Goal: Task Accomplishment & Management: Complete application form

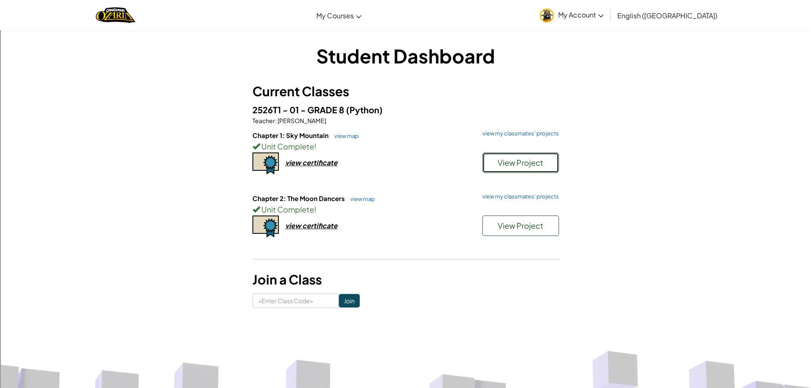
click at [500, 169] on button "View Project" at bounding box center [520, 162] width 77 height 20
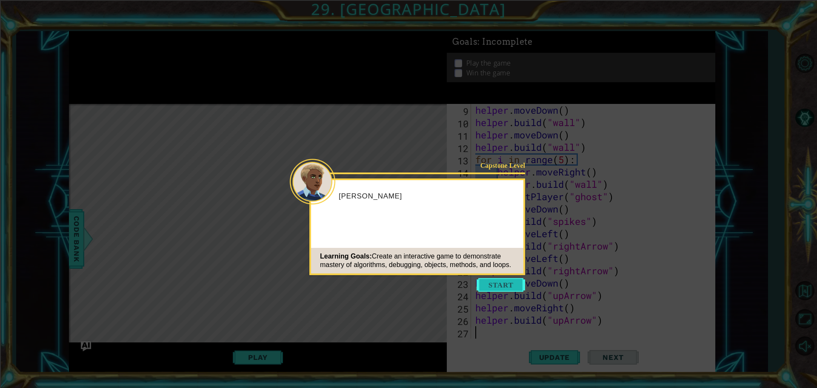
scroll to position [111, 0]
click at [514, 283] on button "Start" at bounding box center [501, 285] width 49 height 14
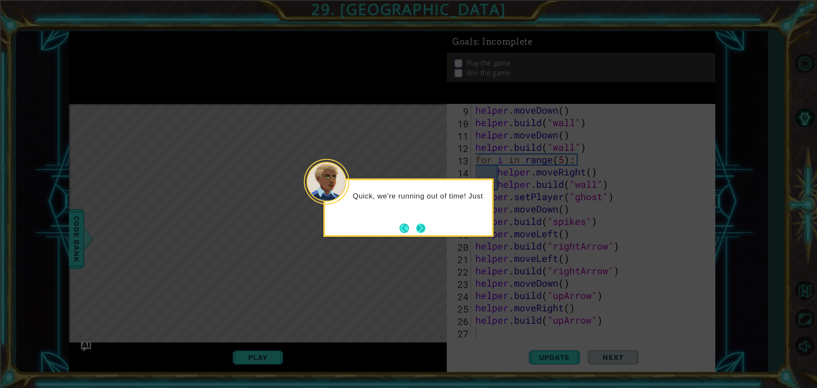
click at [418, 226] on button "Next" at bounding box center [421, 228] width 10 height 10
click at [418, 226] on button "Next" at bounding box center [420, 227] width 9 height 9
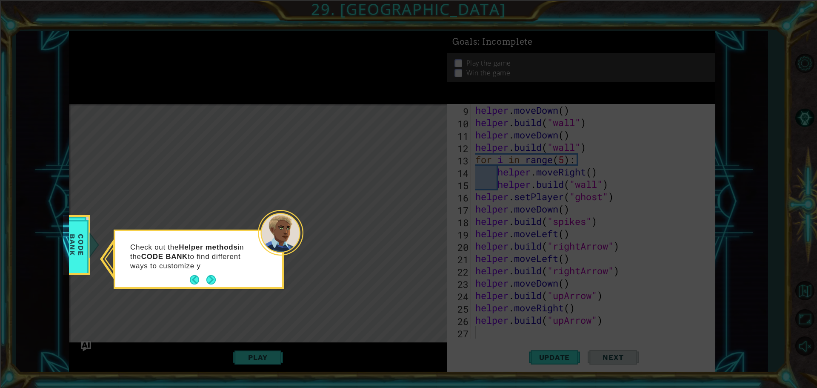
click at [209, 277] on button "Next" at bounding box center [210, 279] width 9 height 9
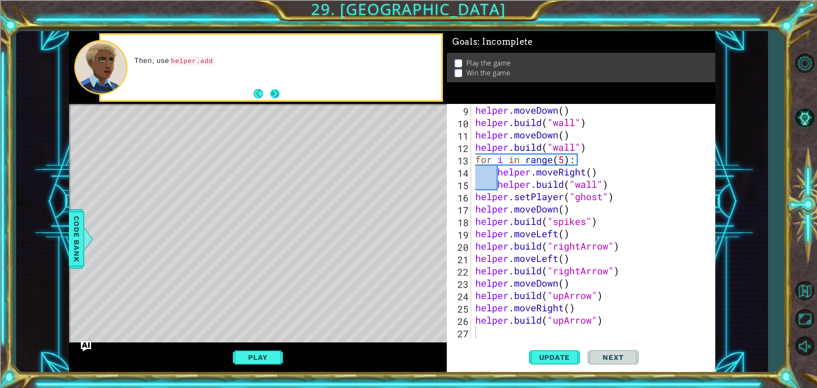
click at [275, 96] on button "Next" at bounding box center [274, 93] width 9 height 9
click at [555, 353] on span "Update" at bounding box center [555, 357] width 48 height 9
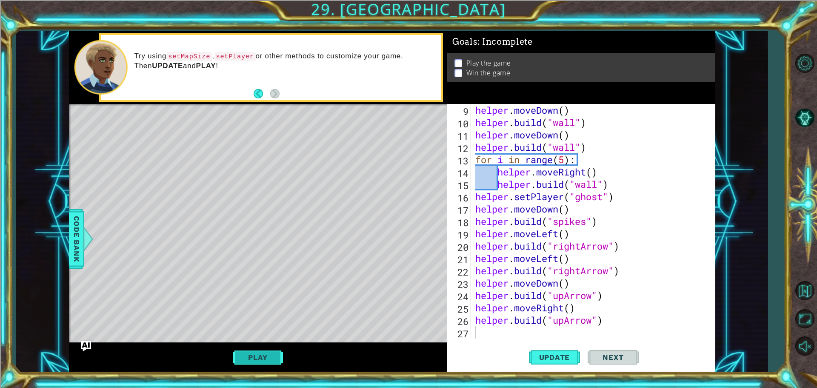
click at [270, 360] on button "Play" at bounding box center [258, 357] width 50 height 16
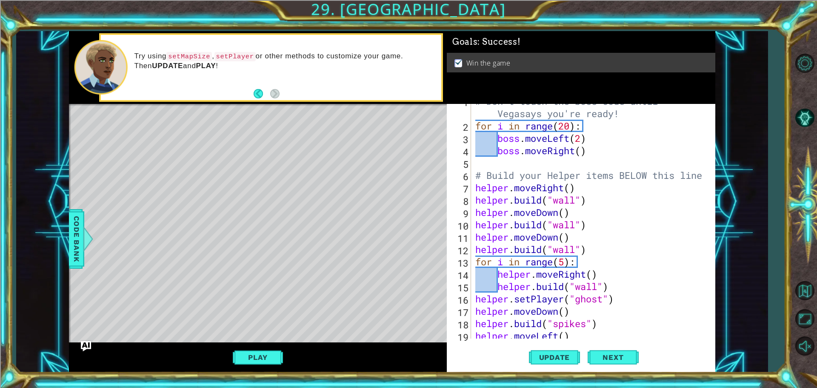
scroll to position [0, 0]
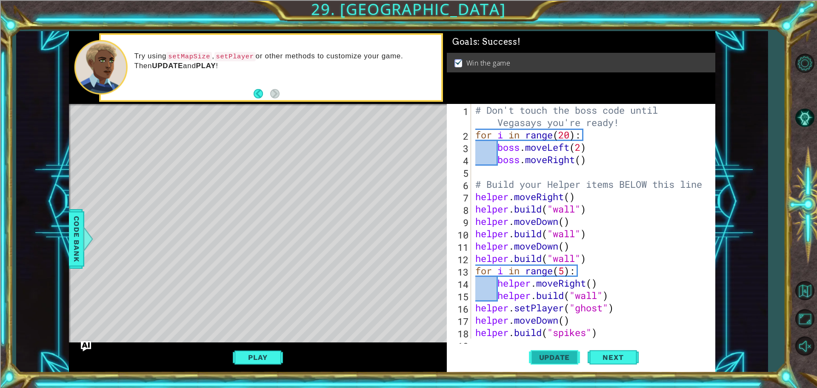
click at [533, 359] on span "Update" at bounding box center [555, 357] width 48 height 9
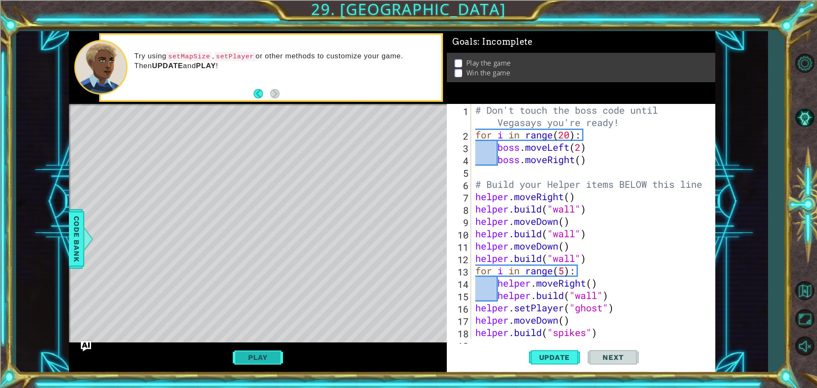
click at [249, 361] on button "Play" at bounding box center [258, 357] width 50 height 16
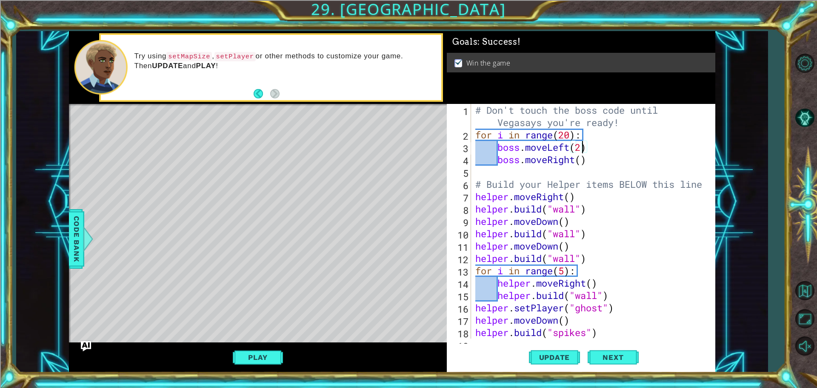
click at [582, 145] on div "# Don't touch the boss code until Vegasays you're ready! for i in range ( 20 ) …" at bounding box center [592, 240] width 237 height 272
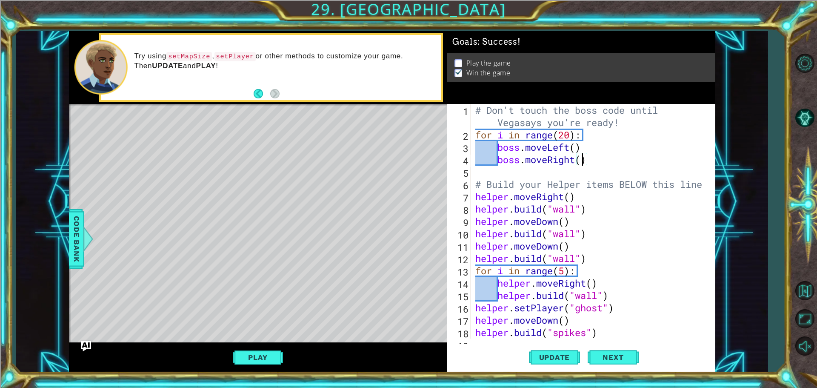
click at [583, 160] on div "# Don't touch the boss code until Vegasays you're ready! for i in range ( 20 ) …" at bounding box center [592, 240] width 237 height 272
click at [563, 361] on span "Update" at bounding box center [555, 357] width 48 height 9
click at [259, 362] on button "Play" at bounding box center [258, 357] width 50 height 16
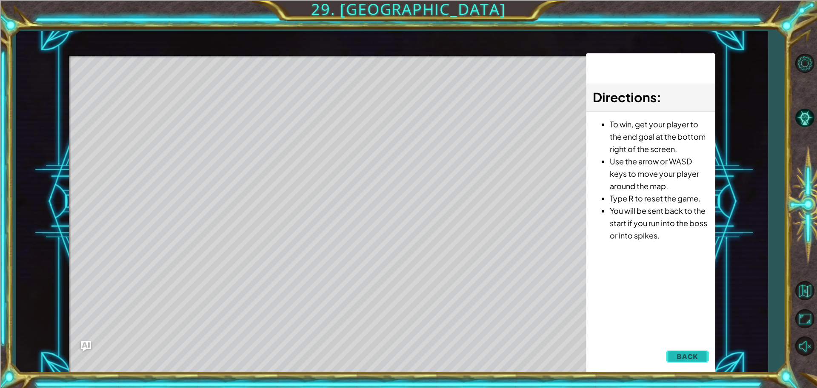
click at [670, 353] on button "Back" at bounding box center [687, 356] width 43 height 17
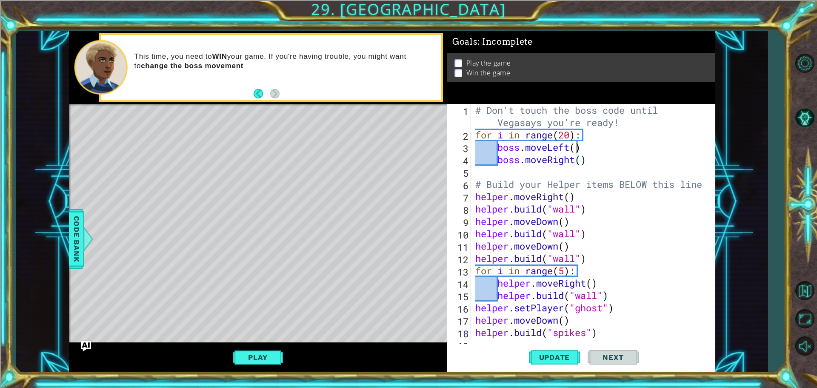
click at [579, 146] on div "# Don't touch the boss code until Vegasays you're ready! for i in range ( 20 ) …" at bounding box center [592, 240] width 237 height 272
type textarea "boss.moveLeft(2)"
click at [535, 359] on span "Update" at bounding box center [555, 357] width 48 height 9
click at [275, 358] on button "Play" at bounding box center [258, 357] width 50 height 16
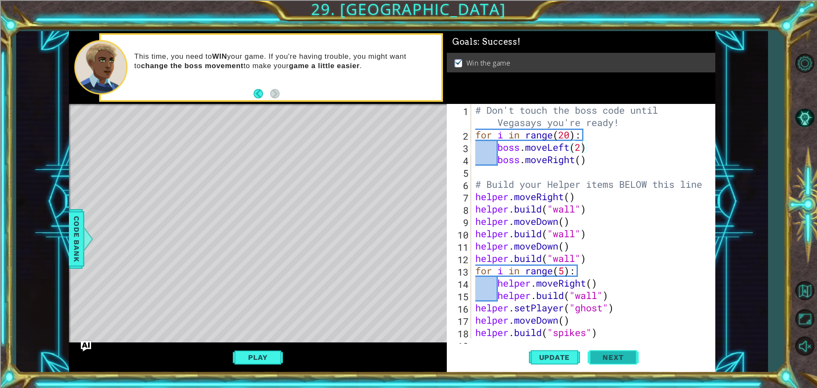
click at [613, 354] on span "Next" at bounding box center [613, 358] width 38 height 9
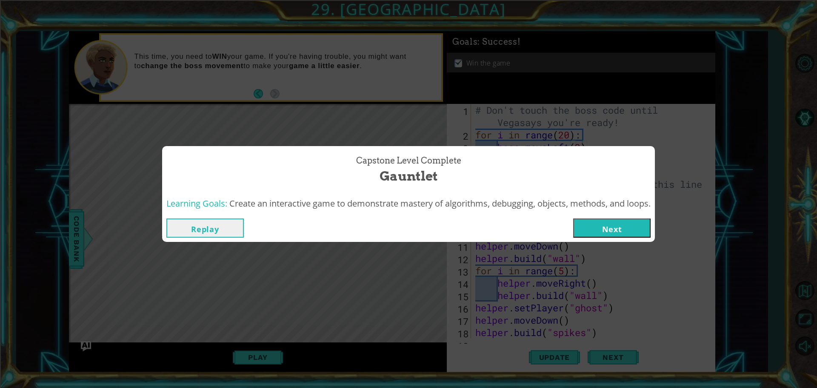
click at [610, 224] on button "Next" at bounding box center [611, 227] width 77 height 19
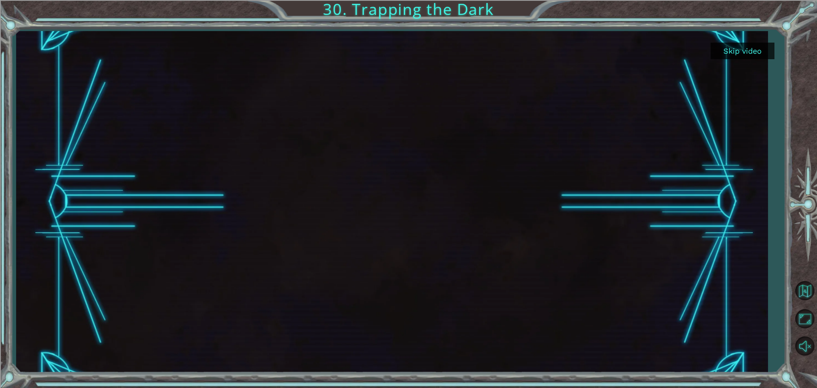
click at [760, 54] on button "Skip video" at bounding box center [743, 51] width 64 height 17
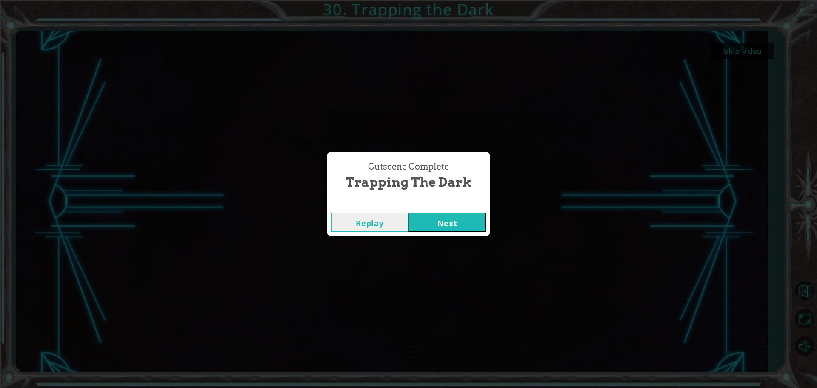
click at [446, 223] on button "Next" at bounding box center [447, 221] width 77 height 19
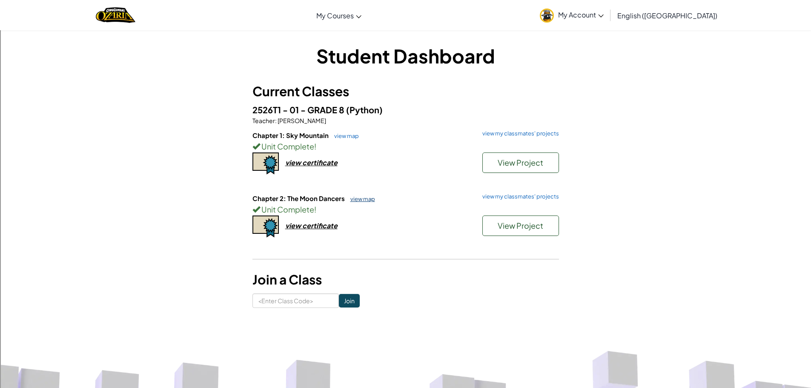
click at [371, 201] on link "view map" at bounding box center [360, 198] width 29 height 7
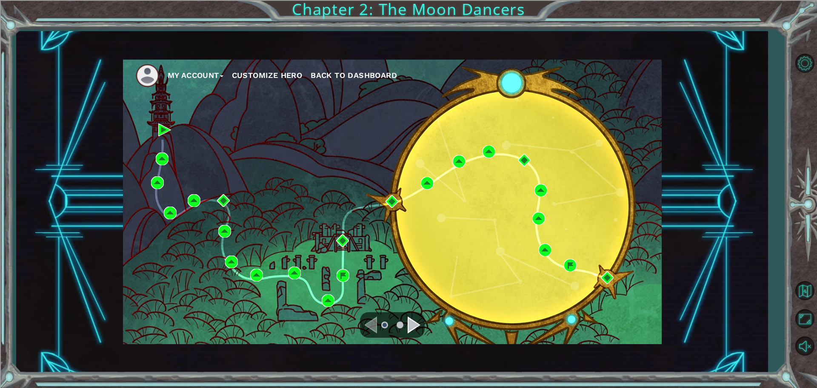
click at [414, 322] on div "Navigate to the next page" at bounding box center [414, 324] width 13 height 17
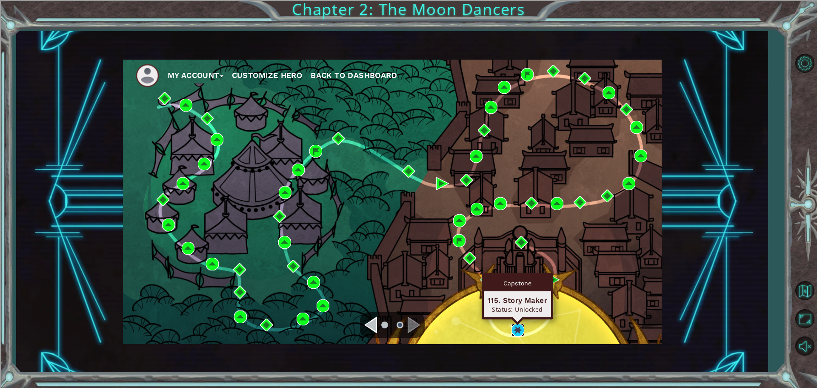
click at [515, 328] on img at bounding box center [518, 329] width 13 height 13
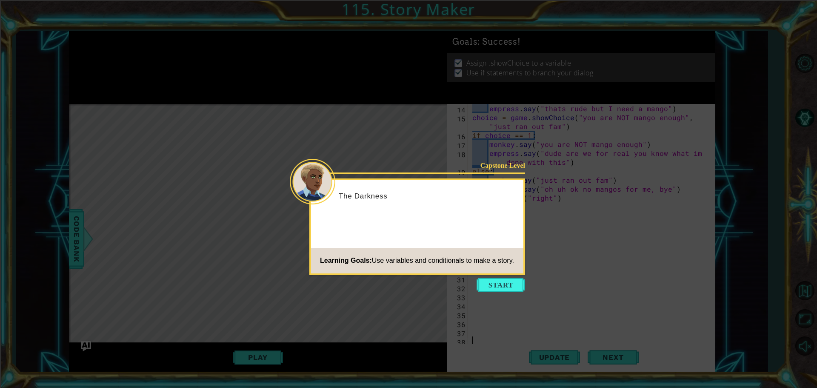
scroll to position [125, 0]
click at [499, 281] on button "Start" at bounding box center [501, 285] width 49 height 14
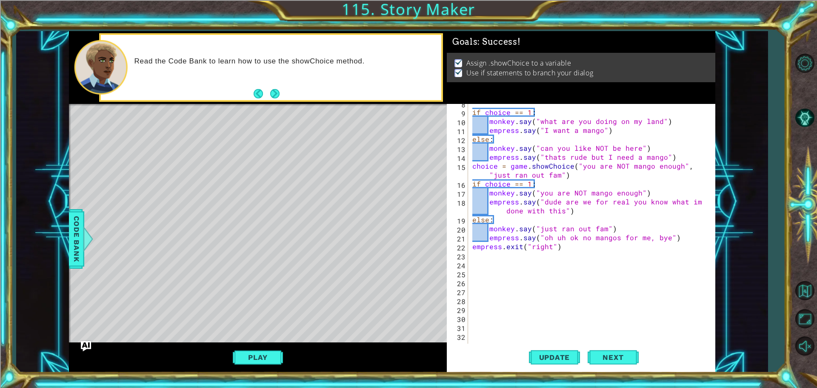
scroll to position [0, 0]
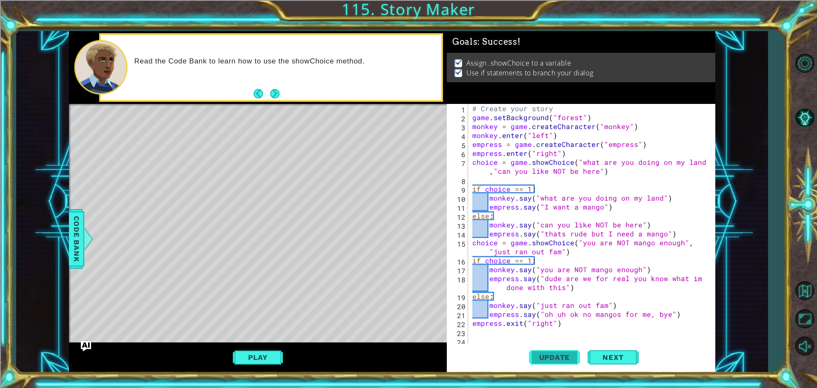
click at [550, 355] on span "Update" at bounding box center [555, 357] width 48 height 9
click at [266, 364] on button "Play" at bounding box center [258, 357] width 50 height 16
click at [274, 363] on button "Play" at bounding box center [258, 357] width 50 height 16
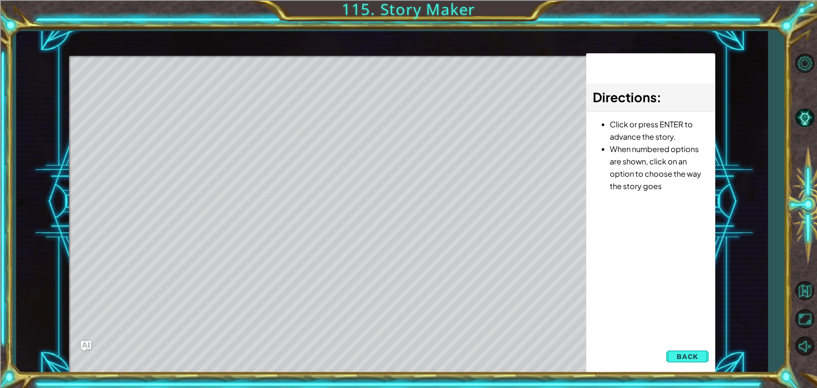
click at [427, 192] on div "Level Map" at bounding box center [265, 181] width 393 height 251
click at [431, 200] on div "Level Map" at bounding box center [265, 181] width 393 height 251
drag, startPoint x: 437, startPoint y: 239, endPoint x: 420, endPoint y: 271, distance: 36.4
click at [436, 247] on div "Level Map" at bounding box center [265, 181] width 393 height 251
click at [404, 280] on div "Level Map" at bounding box center [265, 181] width 393 height 251
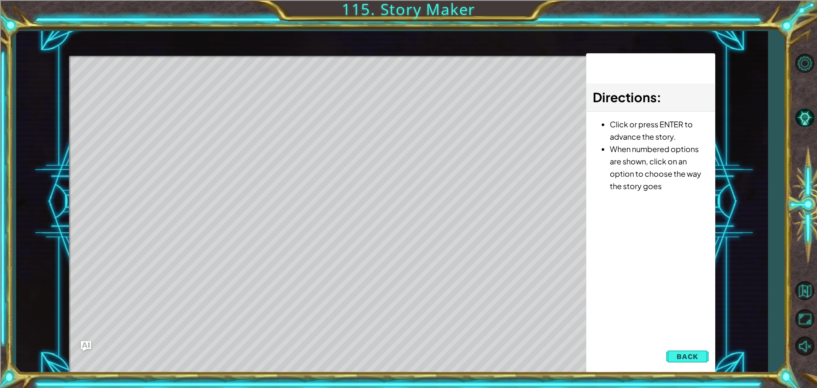
click at [386, 214] on div "Level Map" at bounding box center [265, 181] width 393 height 251
click at [693, 350] on button "Back" at bounding box center [687, 356] width 43 height 17
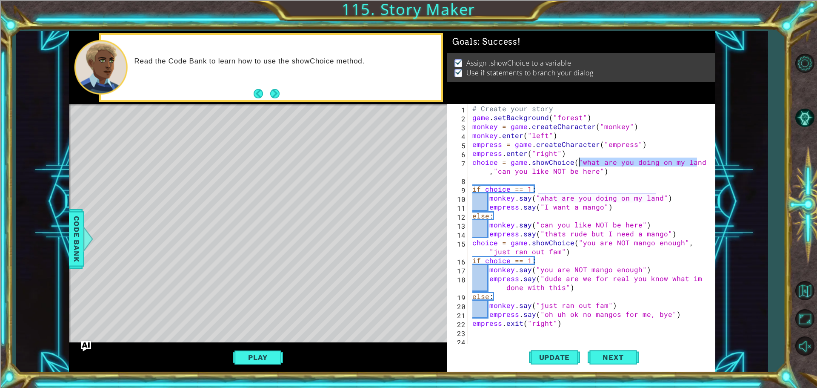
drag, startPoint x: 695, startPoint y: 161, endPoint x: 578, endPoint y: 159, distance: 117.1
click at [578, 159] on div "# Create your story game . setBackground ( "forest" ) monkey = game . createCha…" at bounding box center [591, 233] width 240 height 259
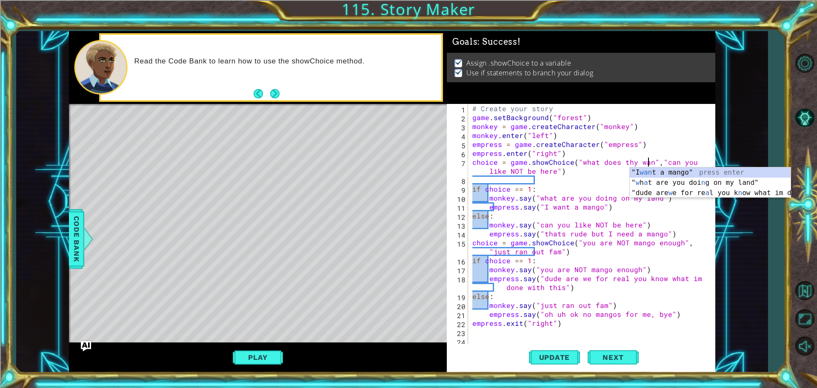
scroll to position [0, 11]
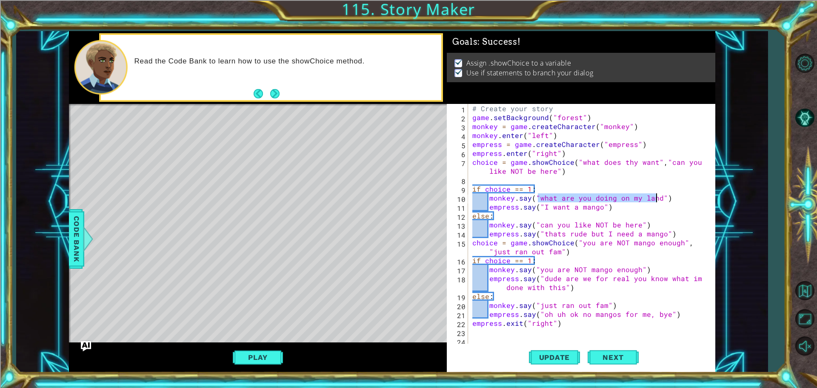
drag, startPoint x: 538, startPoint y: 198, endPoint x: 656, endPoint y: 196, distance: 118.3
click at [656, 196] on div "# Create your story game . setBackground ( "forest" ) monkey = game . createCha…" at bounding box center [591, 233] width 240 height 259
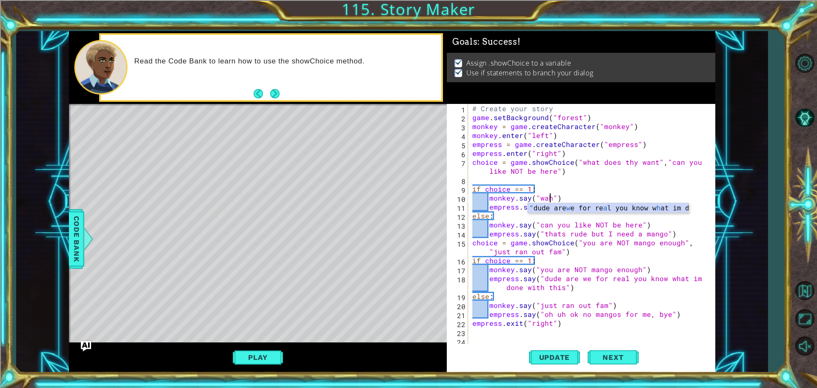
scroll to position [0, 5]
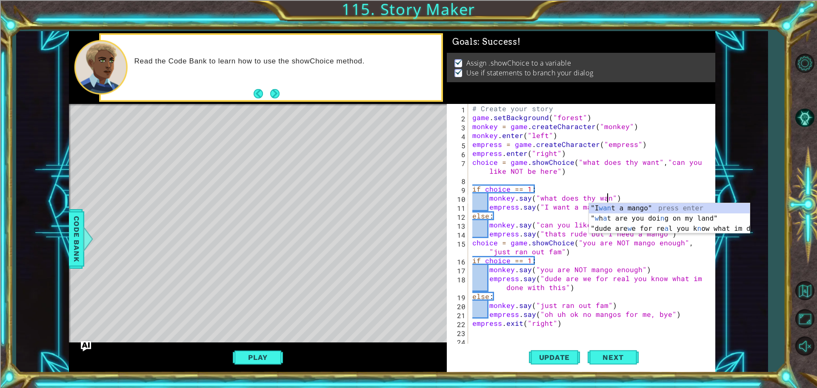
type textarea "monkey.say("what does thy want")"
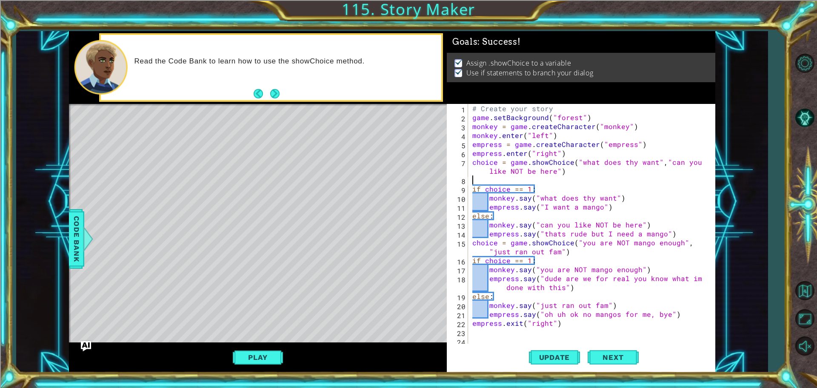
click at [609, 180] on div "# Create your story game . setBackground ( "forest" ) monkey = game . createCha…" at bounding box center [591, 233] width 240 height 259
click at [560, 361] on span "Update" at bounding box center [555, 357] width 48 height 9
click at [253, 355] on button "Play" at bounding box center [258, 357] width 50 height 16
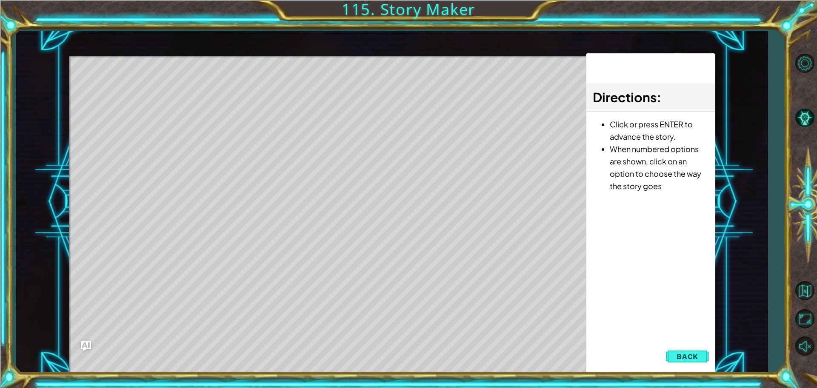
click at [332, 172] on div "Level Map" at bounding box center [265, 181] width 393 height 251
click at [323, 175] on div "Level Map" at bounding box center [265, 181] width 393 height 251
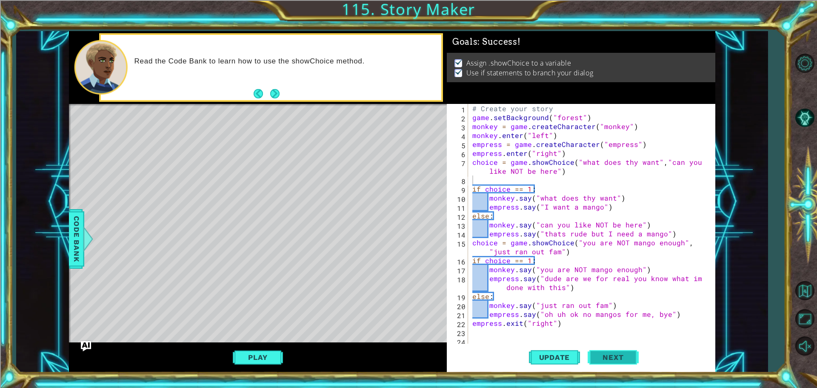
click at [603, 355] on span "Next" at bounding box center [613, 358] width 38 height 9
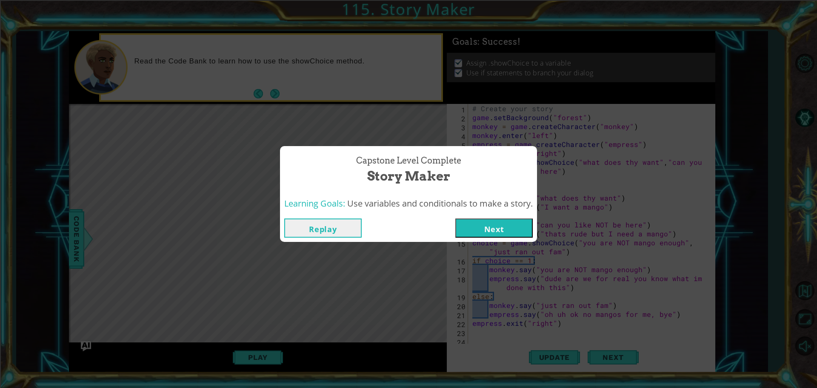
click at [501, 235] on button "Next" at bounding box center [493, 227] width 77 height 19
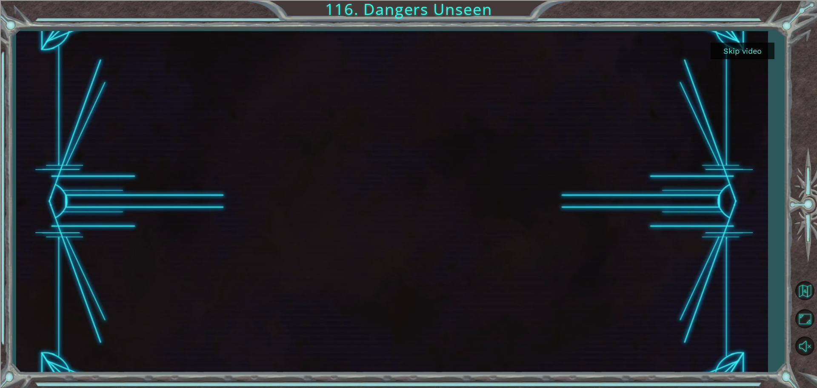
click at [730, 43] on button "Skip video" at bounding box center [743, 51] width 64 height 17
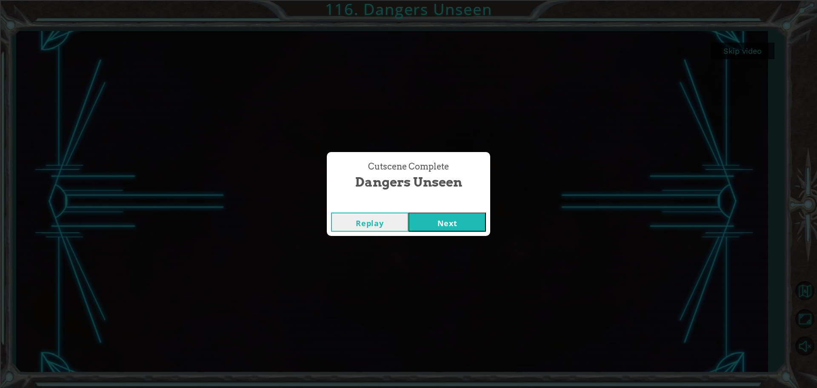
click at [430, 223] on button "Next" at bounding box center [447, 221] width 77 height 19
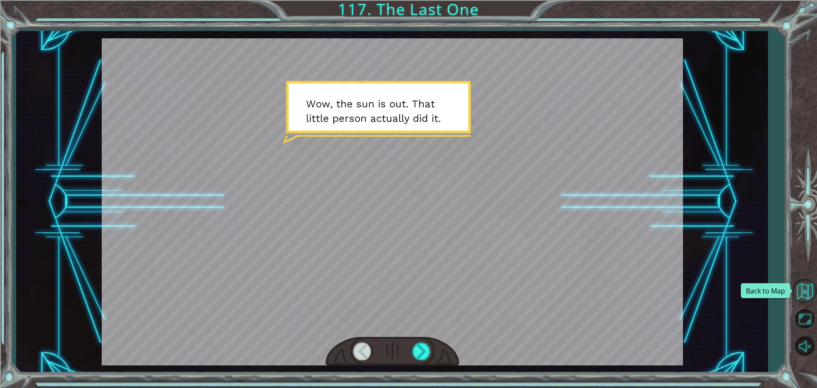
click at [810, 289] on button "Back to Map" at bounding box center [805, 290] width 25 height 25
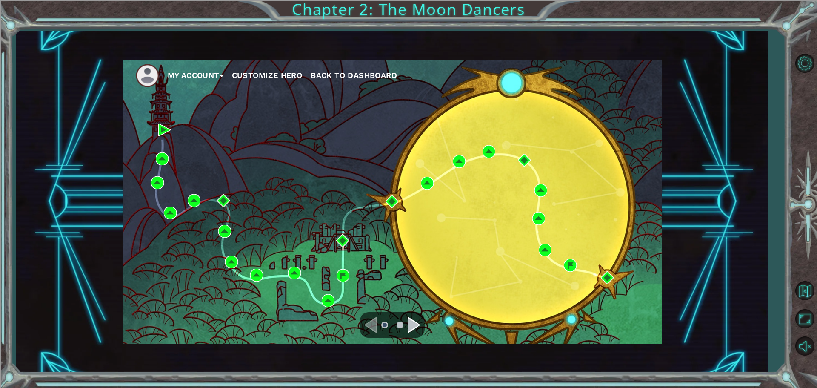
click at [416, 321] on div "Navigate to the next page" at bounding box center [414, 324] width 13 height 17
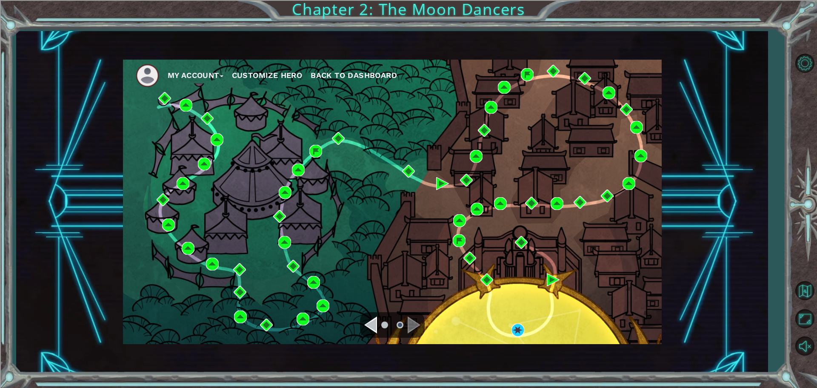
click at [372, 320] on div "Navigate to the previous page" at bounding box center [370, 324] width 13 height 17
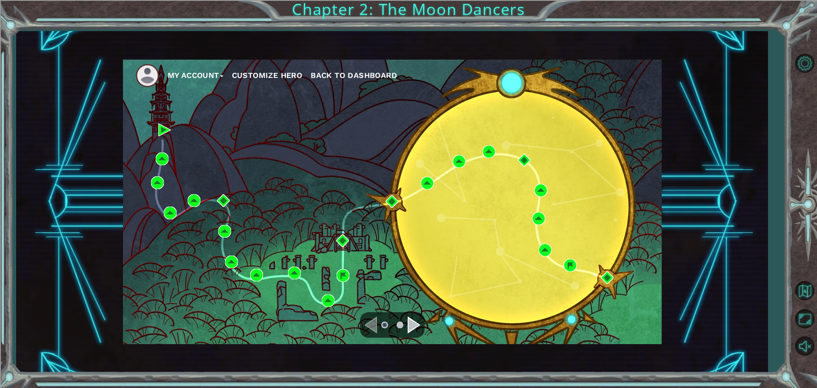
click at [415, 322] on div "Navigate to the next page" at bounding box center [414, 324] width 13 height 17
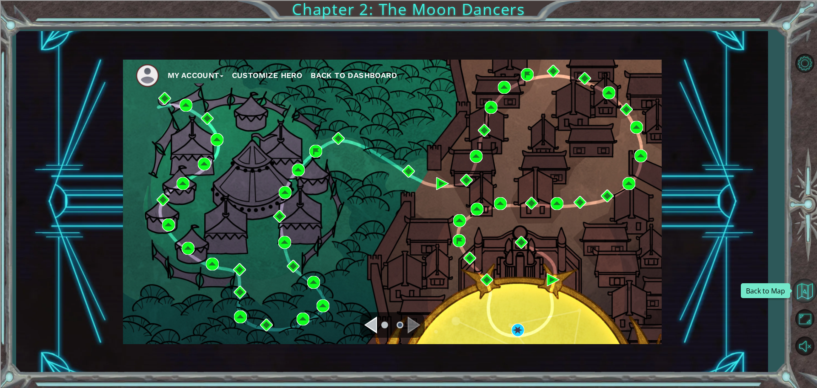
click at [810, 295] on button "Back to Map" at bounding box center [805, 290] width 25 height 25
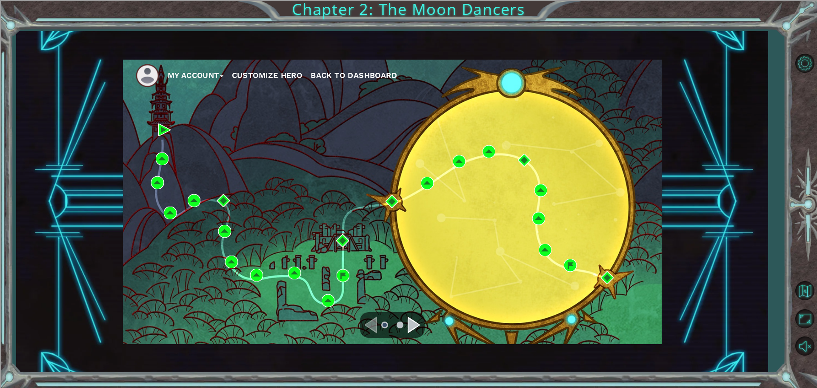
click at [334, 72] on span "Back to Dashboard" at bounding box center [354, 75] width 86 height 9
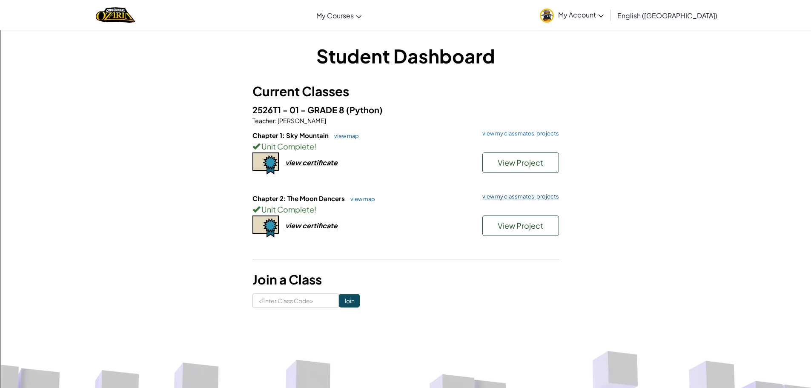
click at [529, 195] on link "view my classmates' projects" at bounding box center [518, 197] width 81 height 6
click at [489, 131] on link "view my classmates' projects" at bounding box center [518, 134] width 81 height 6
click at [490, 163] on button "View Project" at bounding box center [520, 162] width 77 height 20
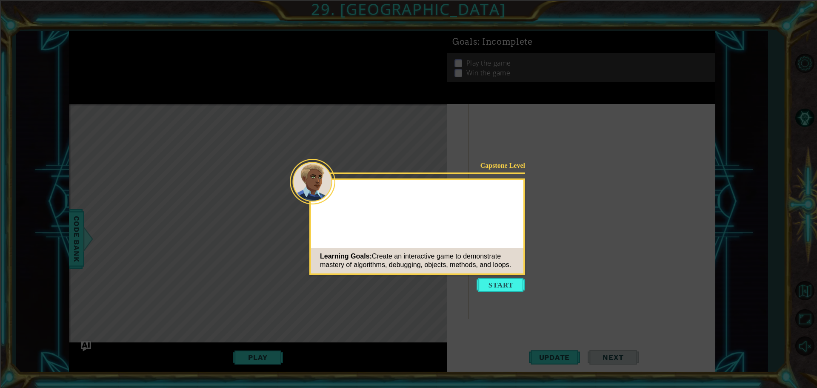
click at [507, 280] on button "Start" at bounding box center [501, 285] width 49 height 14
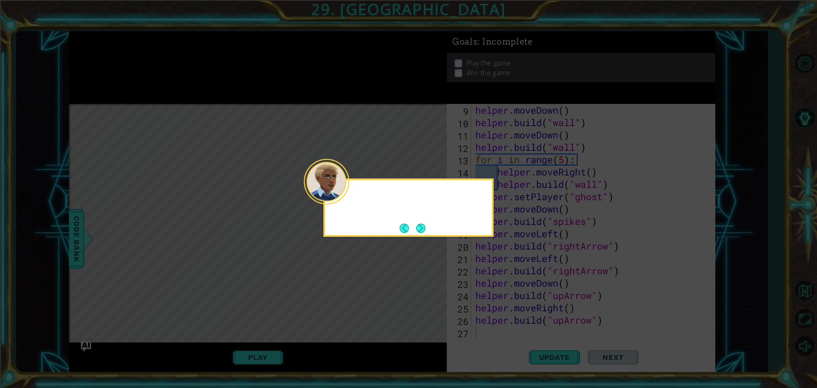
scroll to position [111, 0]
click at [425, 229] on button "Next" at bounding box center [420, 227] width 9 height 9
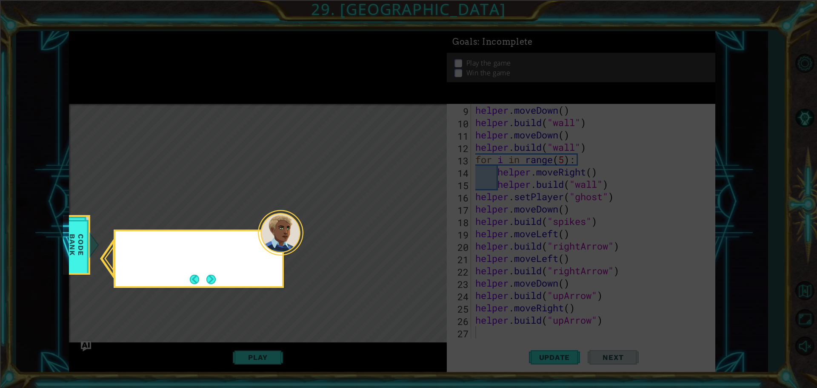
click at [425, 229] on icon at bounding box center [408, 194] width 817 height 388
click at [206, 275] on button "Next" at bounding box center [211, 279] width 16 height 16
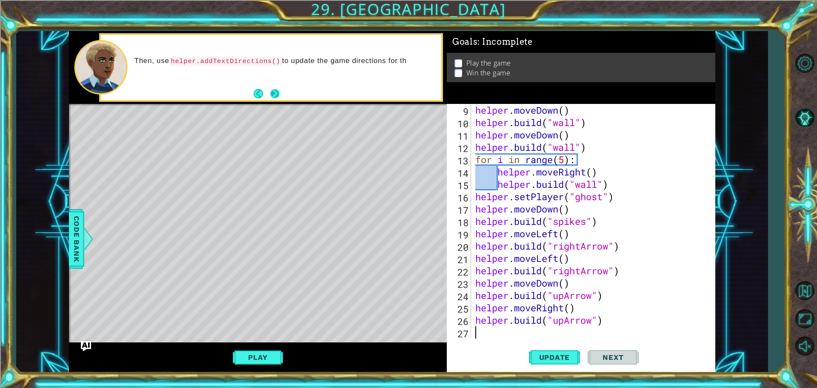
click at [280, 96] on button "Next" at bounding box center [274, 93] width 11 height 11
click at [280, 96] on button "Next" at bounding box center [274, 93] width 9 height 9
click at [547, 347] on button "Update" at bounding box center [554, 356] width 51 height 27
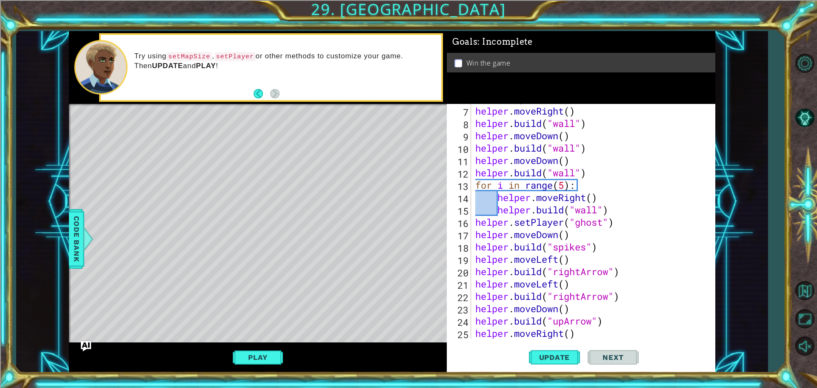
scroll to position [9, 0]
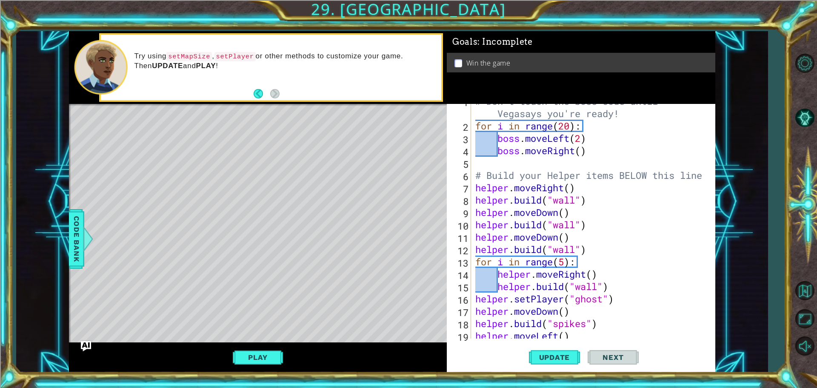
click at [704, 178] on div at bounding box center [708, 268] width 9 height 346
type textarea "# Build your Helper items BELOW this line"
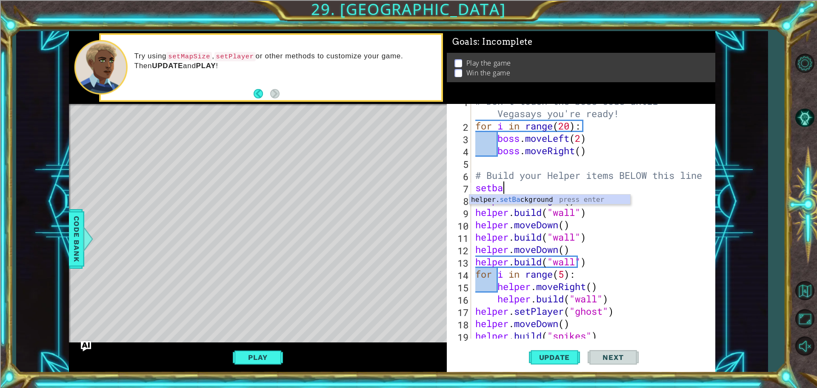
scroll to position [0, 1]
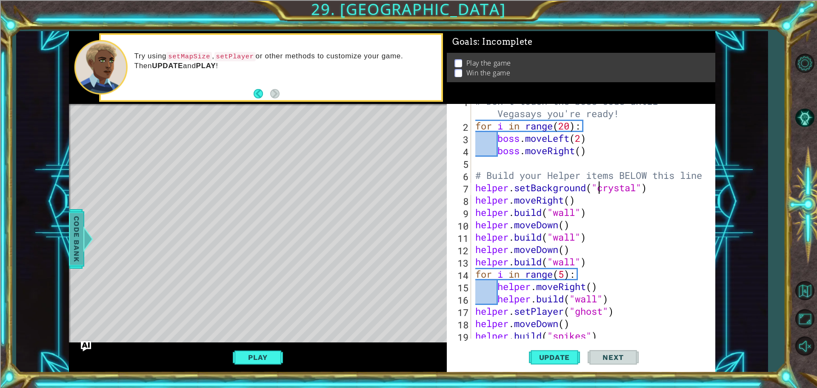
type textarea "helper.setBackground("crystal")"
click at [81, 225] on span "Code Bank" at bounding box center [77, 239] width 14 height 52
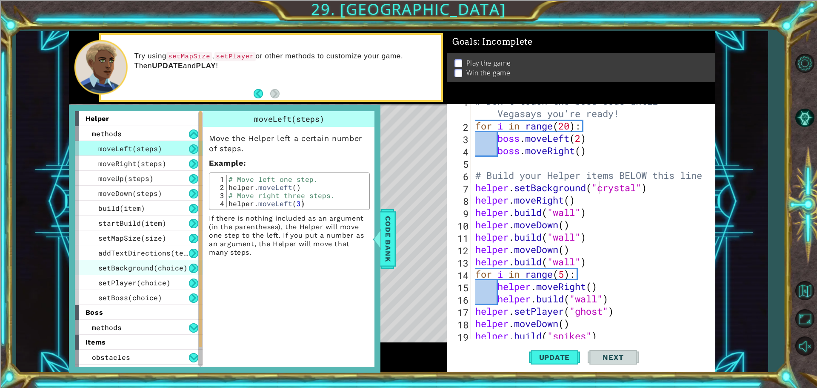
click at [137, 270] on span "setBackground(choice)" at bounding box center [142, 267] width 89 height 9
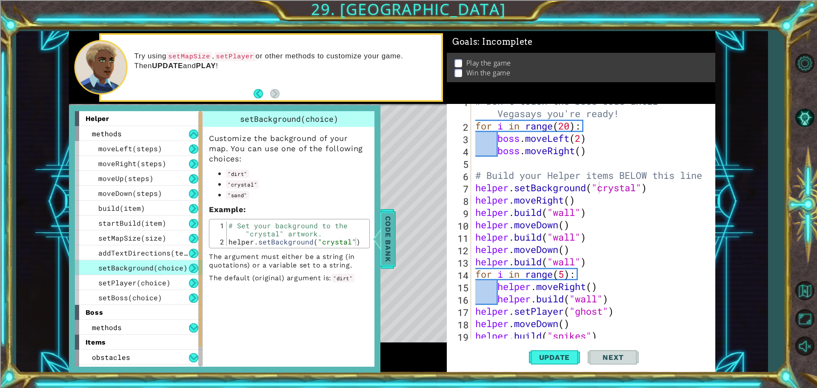
click at [383, 236] on div "Code Bank" at bounding box center [388, 239] width 15 height 60
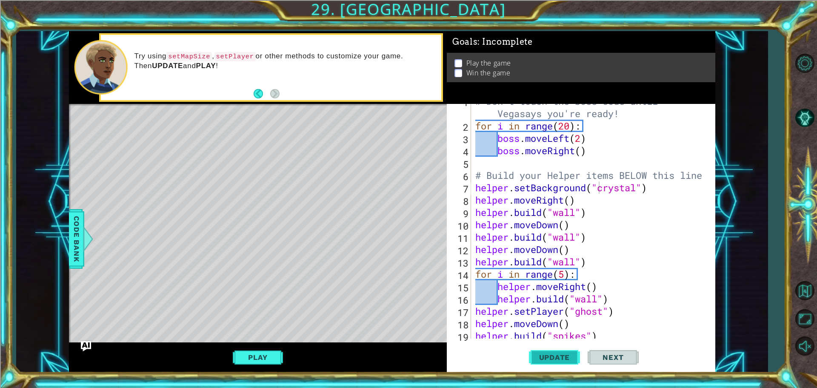
click at [558, 354] on span "Update" at bounding box center [555, 357] width 48 height 9
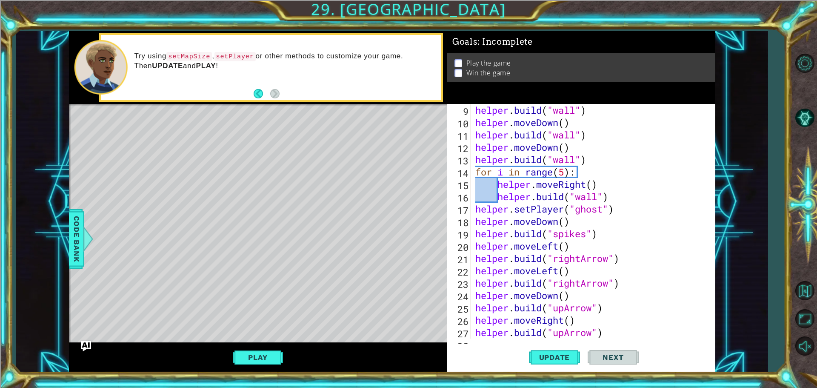
scroll to position [123, 0]
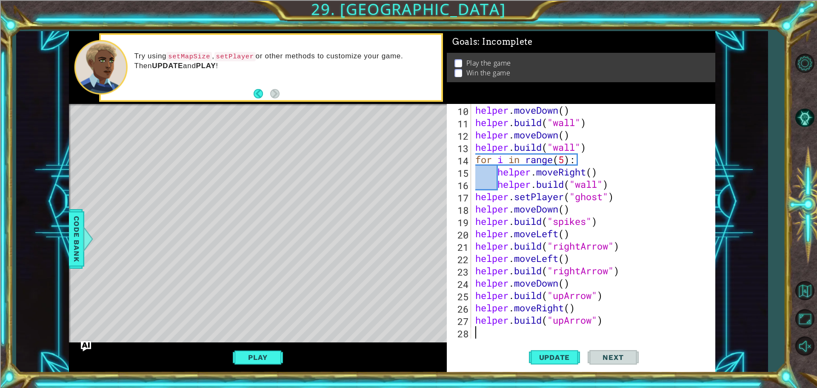
click at [634, 327] on div "helper . moveDown ( ) helper . build ( "wall" ) helper . moveDown ( ) helper . …" at bounding box center [592, 233] width 237 height 259
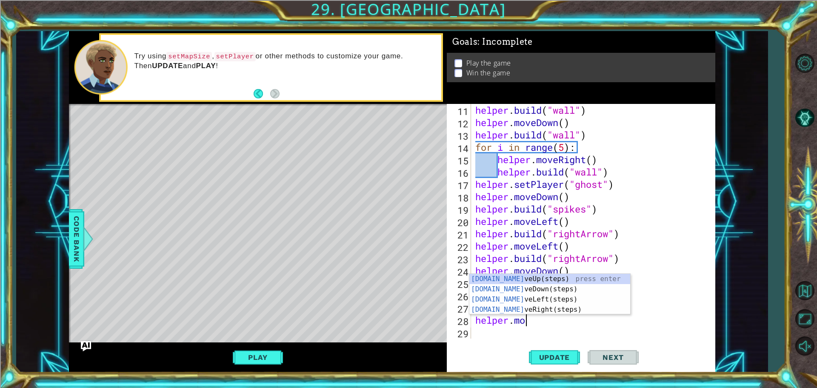
scroll to position [0, 2]
type textarea "helper.mover"
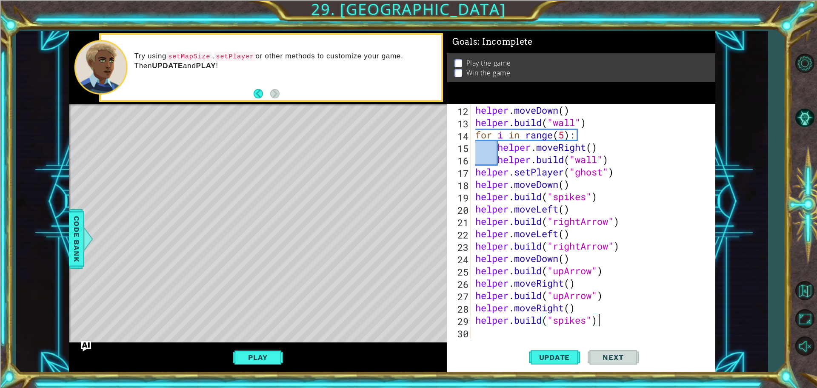
scroll to position [0, 5]
click at [551, 357] on span "Update" at bounding box center [555, 357] width 48 height 9
drag, startPoint x: 262, startPoint y: 356, endPoint x: 256, endPoint y: 354, distance: 6.2
click at [259, 356] on button "Play" at bounding box center [258, 357] width 50 height 16
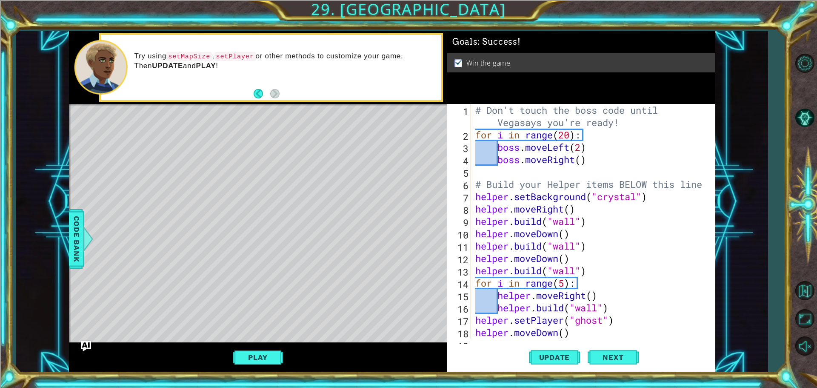
scroll to position [0, 4]
click at [561, 132] on div "# Don't touch the boss code until Vegasays you're ready! for i in range ( 20 ) …" at bounding box center [592, 240] width 237 height 272
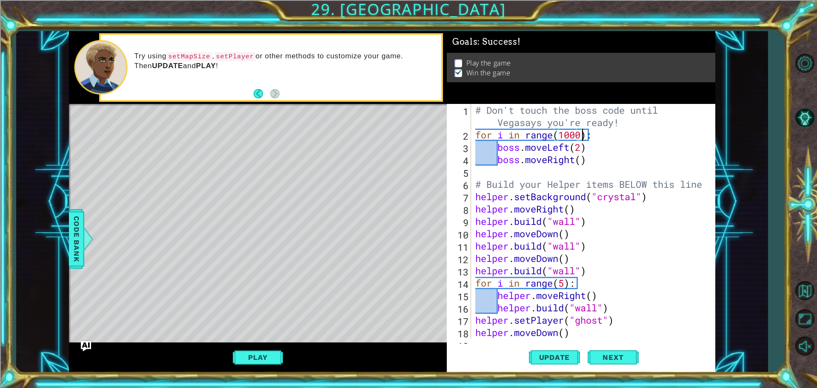
scroll to position [0, 5]
click at [543, 353] on span "Update" at bounding box center [555, 357] width 48 height 9
click at [252, 354] on button "Play" at bounding box center [258, 357] width 50 height 16
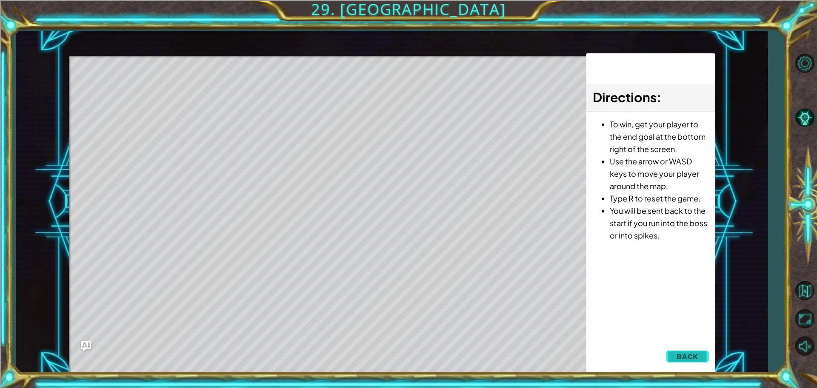
click at [682, 363] on button "Back" at bounding box center [687, 356] width 43 height 17
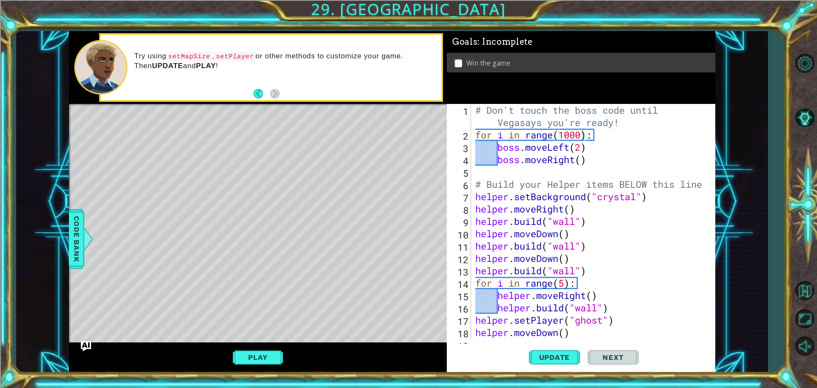
click at [602, 160] on div "# Don't touch the boss code until Vegasays you're ready! for i in range ( 1000 …" at bounding box center [592, 240] width 237 height 272
click at [66, 248] on div "1 ההההההההההההההההההההההההההההההההההההההההההההההההההההההההההההההההההההההההההההה…" at bounding box center [392, 201] width 752 height 341
click at [74, 244] on span "Code Bank" at bounding box center [77, 239] width 14 height 52
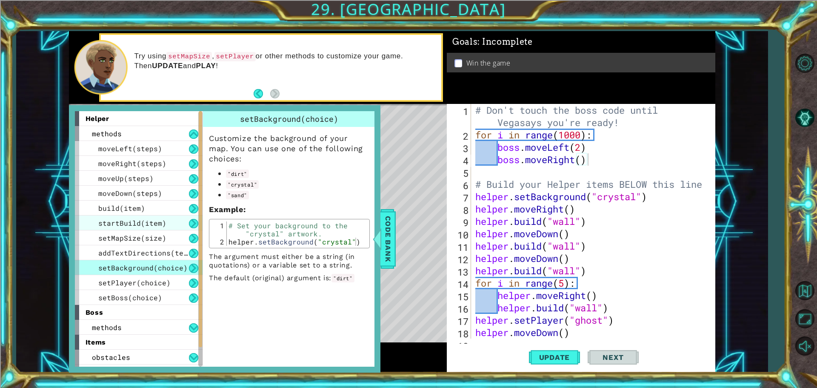
scroll to position [43, 0]
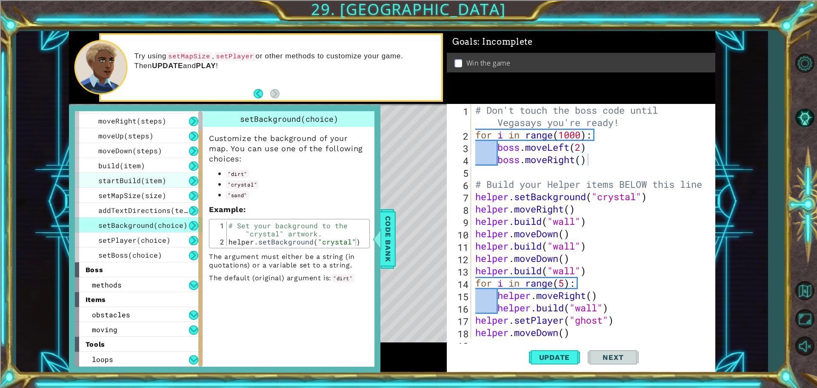
click at [119, 178] on span "startBuild(item)" at bounding box center [132, 180] width 68 height 9
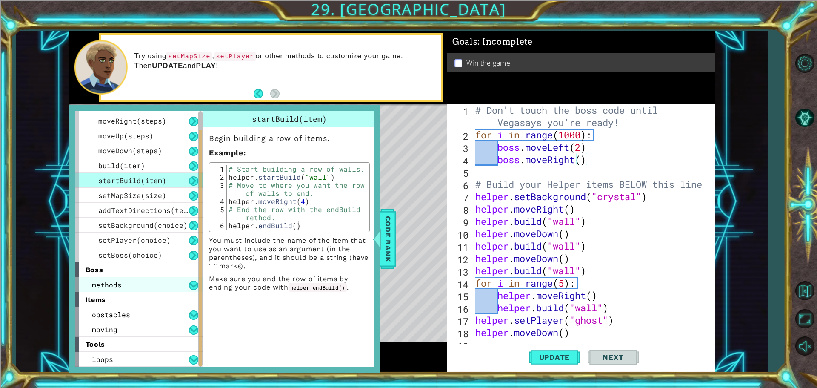
click at [155, 287] on div "methods" at bounding box center [139, 284] width 128 height 15
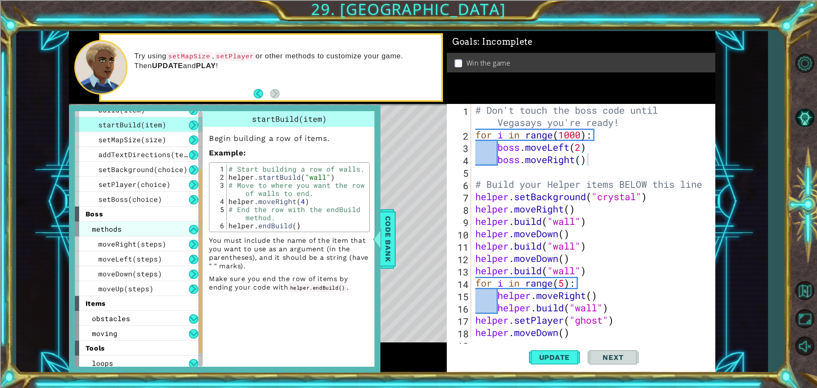
scroll to position [102, 0]
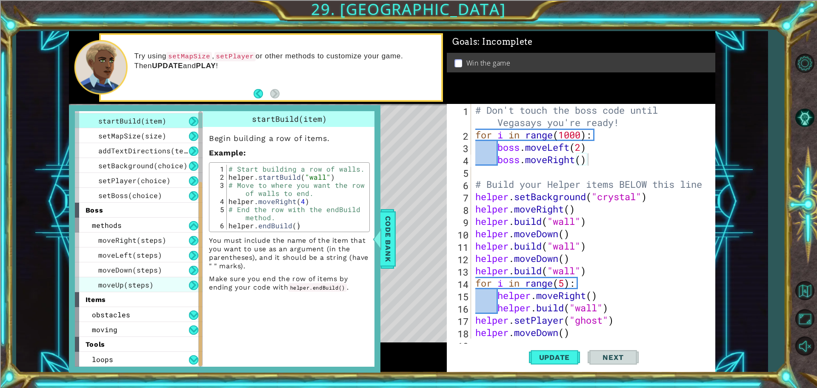
click at [155, 287] on div "moveUp(steps)" at bounding box center [139, 284] width 128 height 15
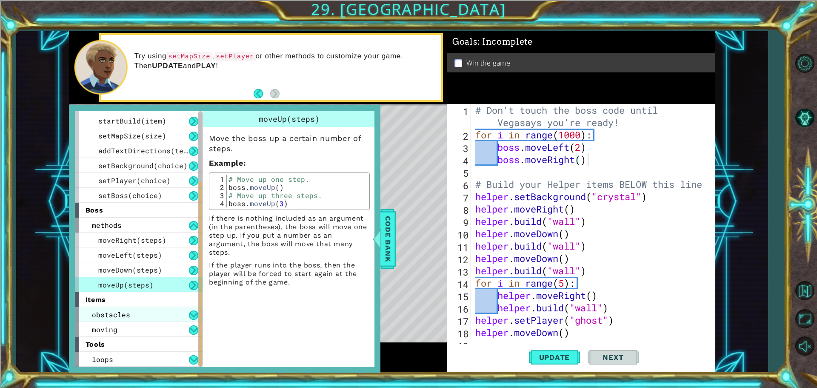
click at [143, 316] on div "obstacles" at bounding box center [139, 314] width 128 height 15
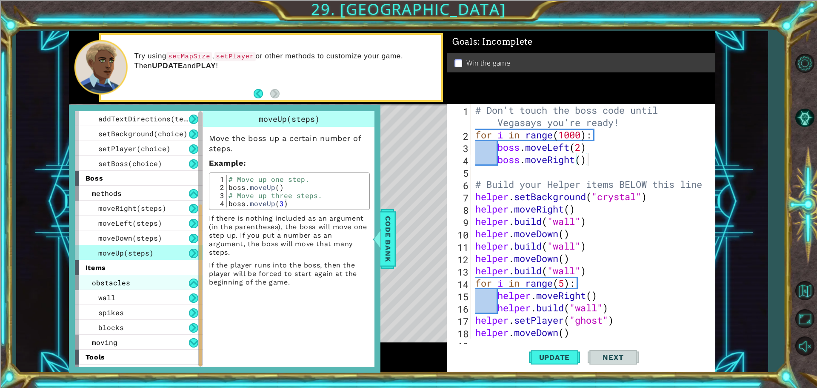
scroll to position [147, 0]
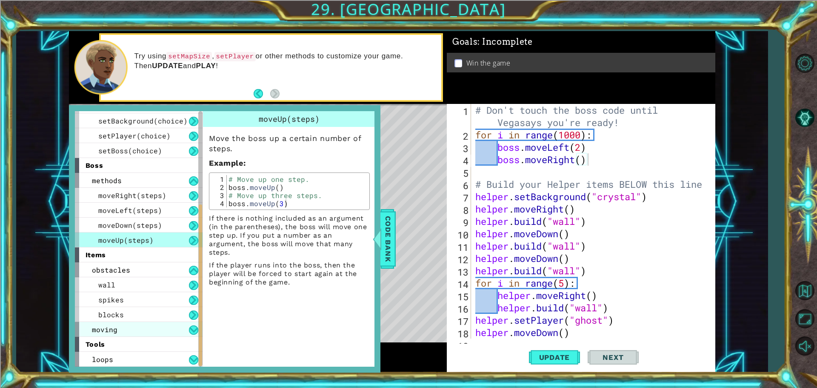
click at [143, 331] on div "moving" at bounding box center [139, 329] width 128 height 15
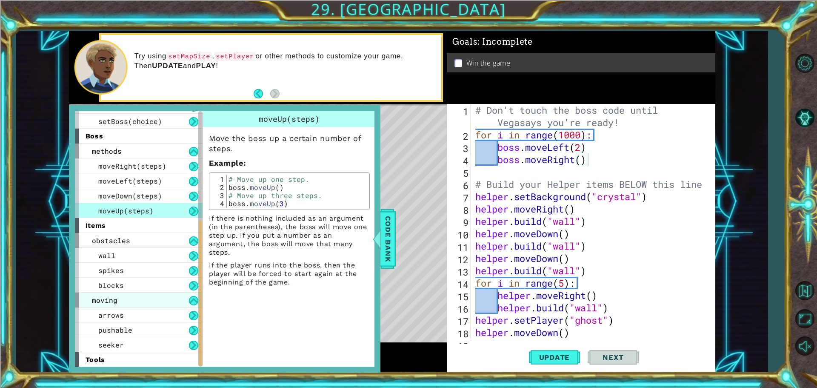
scroll to position [192, 0]
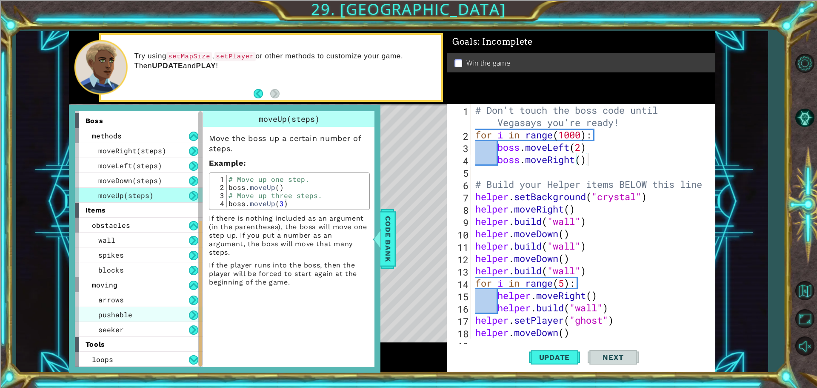
click at [143, 313] on div "pushable" at bounding box center [139, 314] width 128 height 15
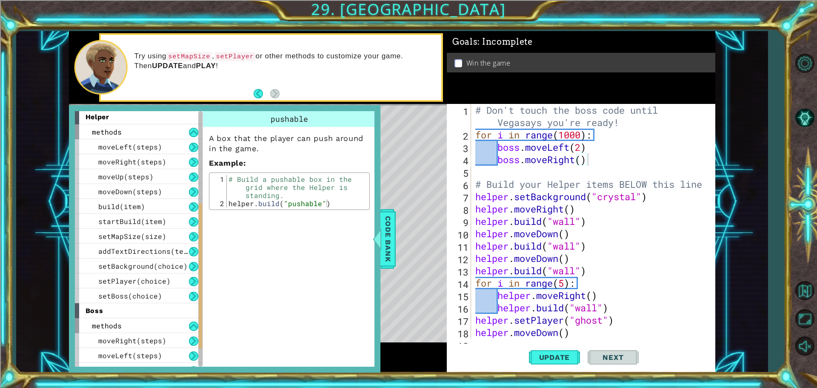
scroll to position [0, 0]
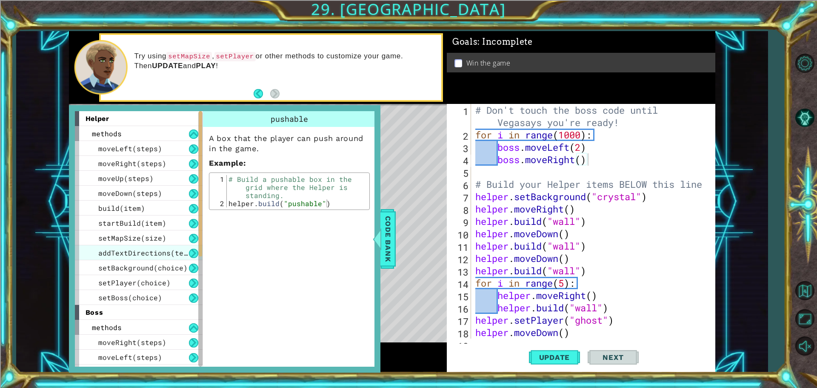
click at [151, 251] on span "addTextDirections(text)" at bounding box center [147, 252] width 98 height 9
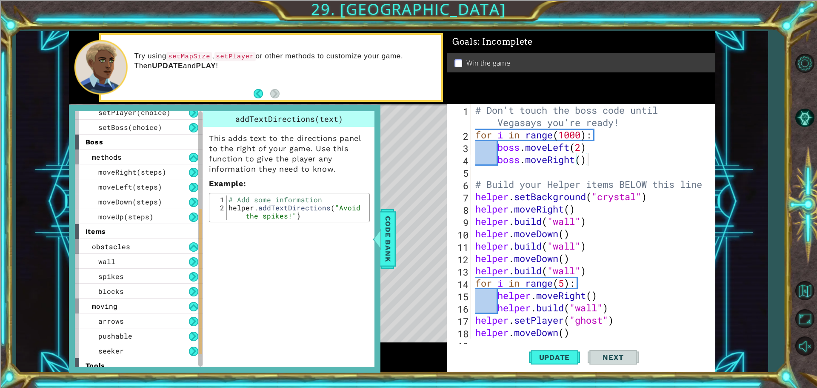
scroll to position [192, 0]
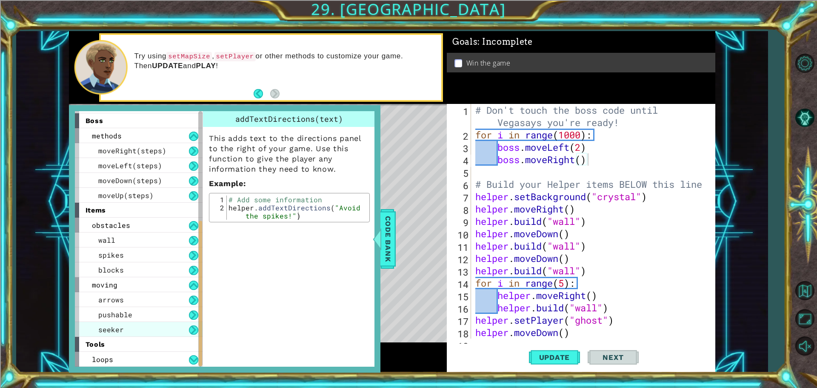
click at [135, 324] on div "seeker" at bounding box center [139, 329] width 128 height 15
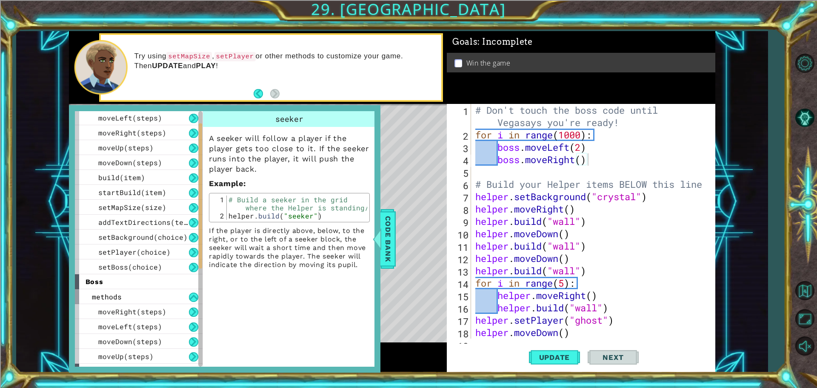
scroll to position [21, 0]
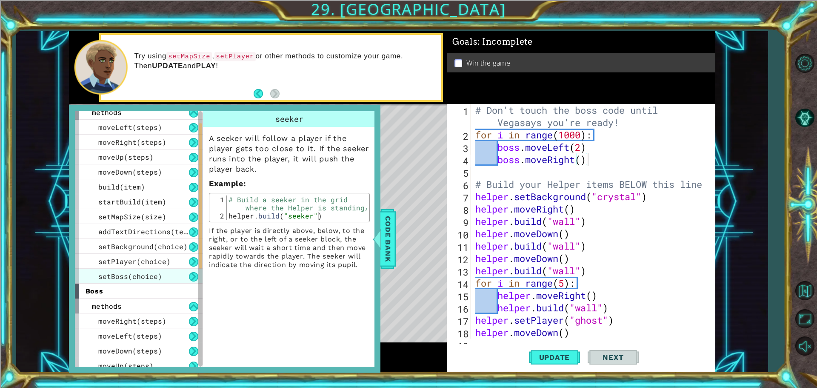
click at [141, 275] on span "setBoss(choice)" at bounding box center [130, 276] width 64 height 9
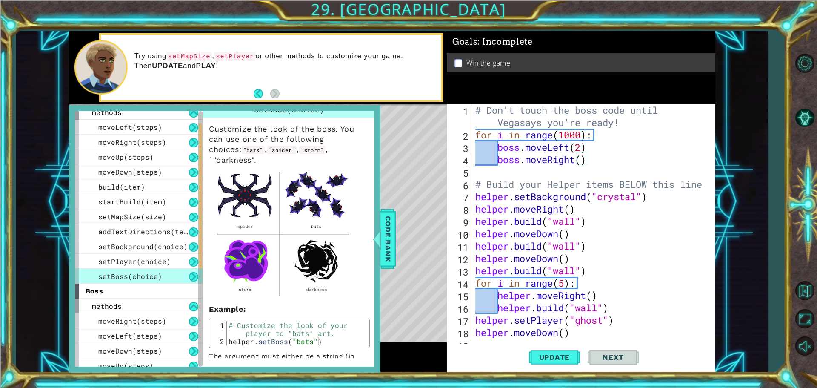
scroll to position [0, 0]
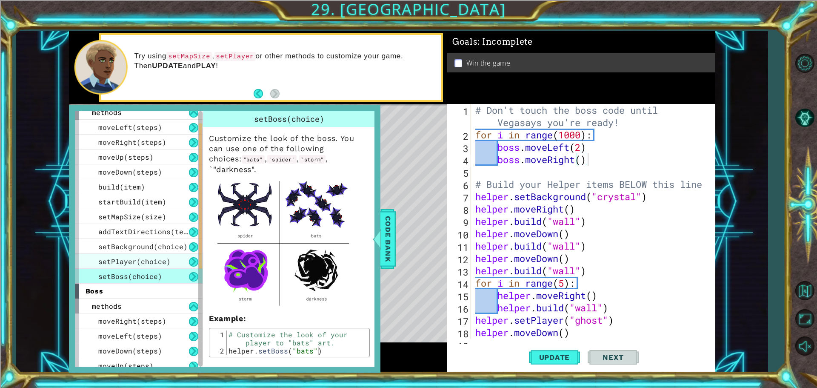
click at [137, 260] on span "setPlayer(choice)" at bounding box center [134, 261] width 72 height 9
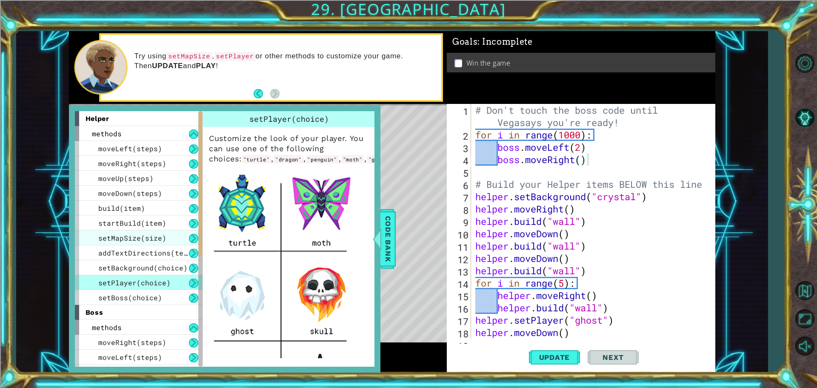
click at [151, 243] on div "setMapSize(size)" at bounding box center [139, 237] width 128 height 15
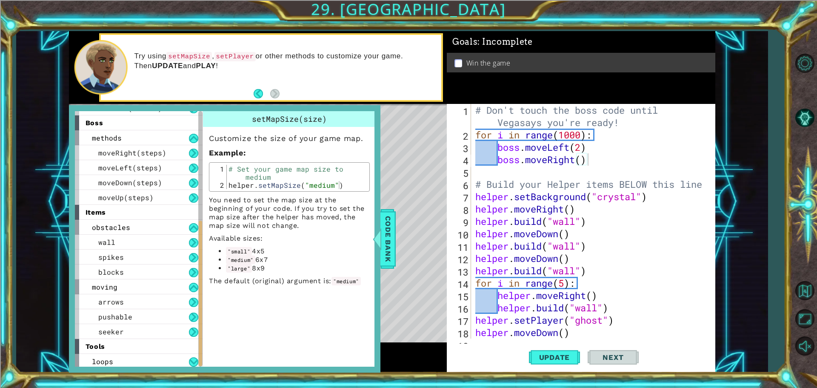
scroll to position [192, 0]
click at [107, 280] on div "moving" at bounding box center [139, 284] width 128 height 15
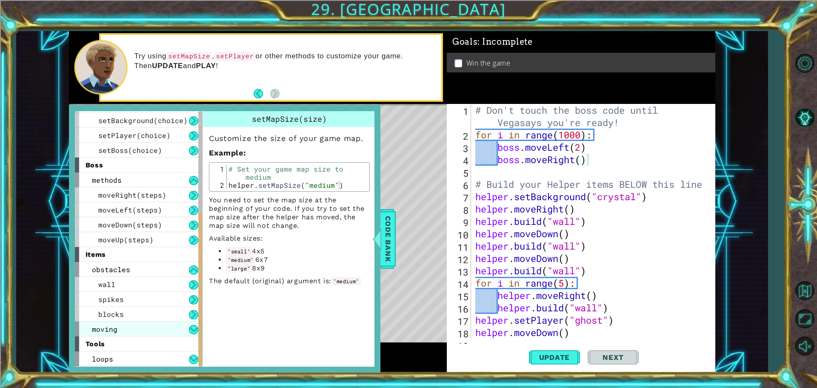
scroll to position [147, 0]
click at [125, 326] on div "moving" at bounding box center [139, 328] width 128 height 15
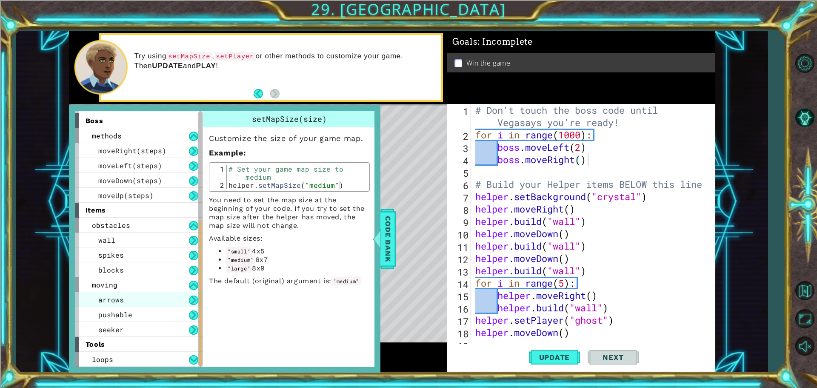
click at [137, 293] on div "arrows" at bounding box center [139, 299] width 128 height 15
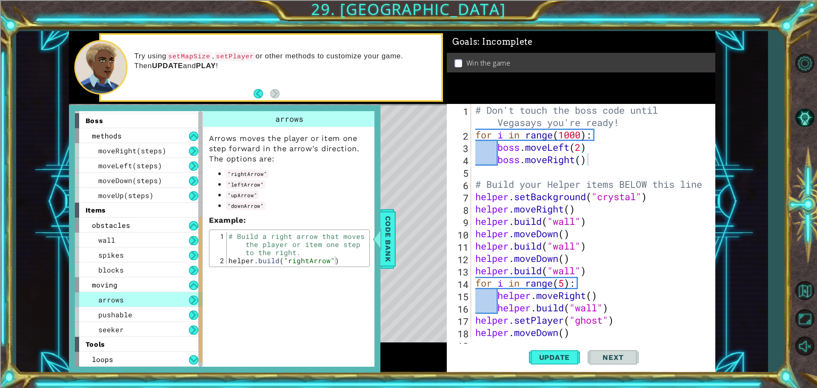
scroll to position [149, 0]
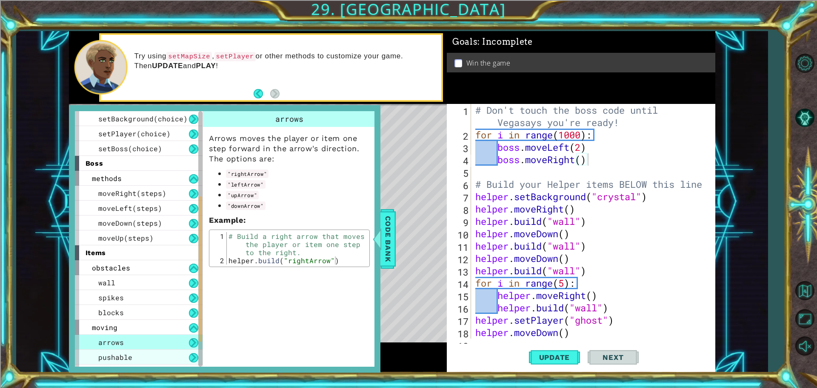
click at [148, 354] on div "pushable" at bounding box center [139, 356] width 128 height 15
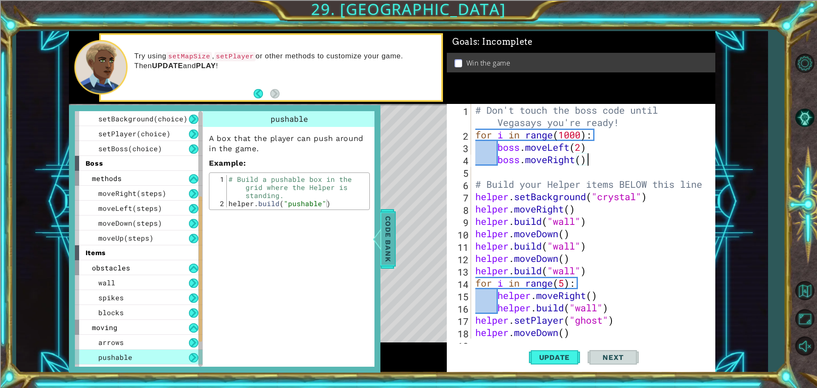
click at [389, 234] on span "Code Bank" at bounding box center [388, 239] width 14 height 52
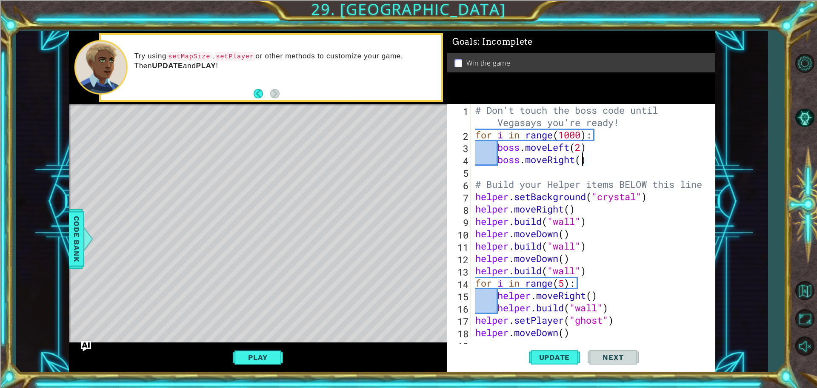
click at [584, 160] on div "# Don't touch the boss code until Vegasays you're ready! for i in range ( 1000 …" at bounding box center [592, 240] width 237 height 272
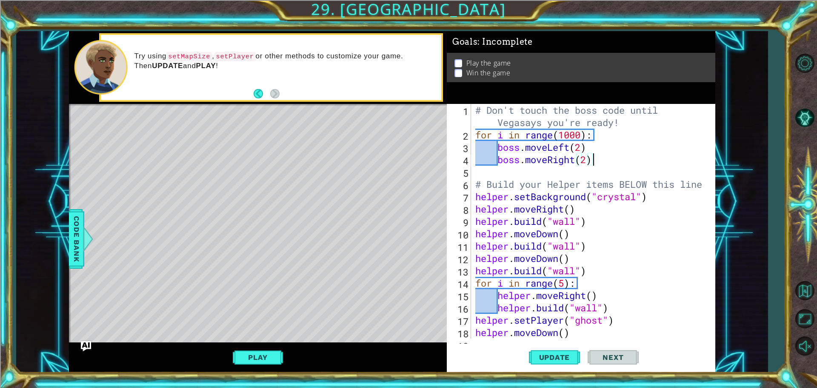
click at [626, 160] on div "# Don't touch the boss code until Vegasays you're ready! for i in range ( 1000 …" at bounding box center [592, 240] width 237 height 272
click at [555, 354] on span "Update" at bounding box center [555, 357] width 48 height 9
click at [607, 125] on div "# Don't touch the boss code until Vegasays you're ready! for i in range ( 1000 …" at bounding box center [592, 240] width 237 height 272
type textarea "# Don't touch the boss code until Vegasays you're ready!"
click at [631, 120] on div "# Don't touch the boss code until Vegasays you're ready! for i in range ( 1000 …" at bounding box center [592, 240] width 237 height 272
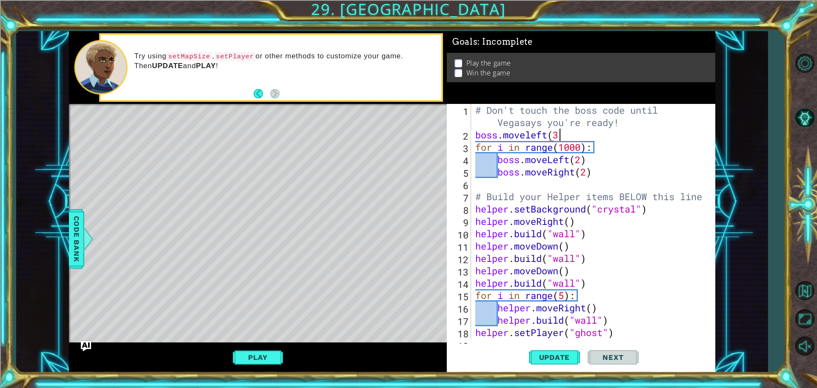
scroll to position [0, 3]
click at [531, 131] on div "# Don't touch the boss code until Vegasays you're ready! boss . moveleft ( 3 ) …" at bounding box center [592, 240] width 237 height 272
click at [600, 128] on div "# Don't touch the boss code until Vegasays you're ready! boss . moveLeft ( 3 ) …" at bounding box center [592, 240] width 237 height 272
click at [596, 136] on div "# Don't touch the boss code until Vegasays you're ready! boss . moveLeft ( 3 ) …" at bounding box center [592, 240] width 237 height 272
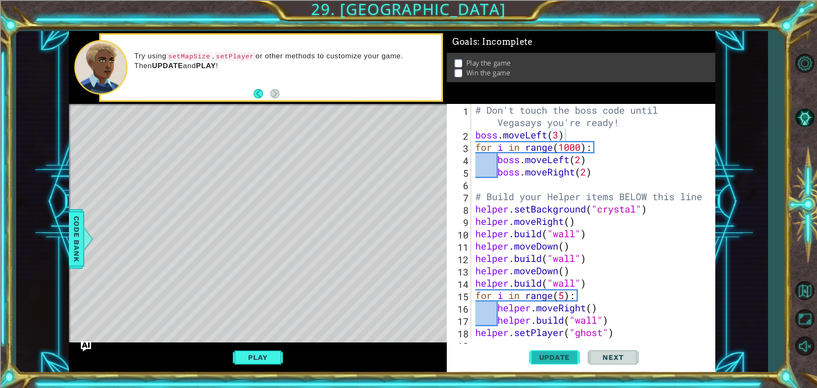
click at [550, 363] on button "Update" at bounding box center [554, 356] width 51 height 27
click at [255, 359] on button "Play" at bounding box center [258, 357] width 50 height 16
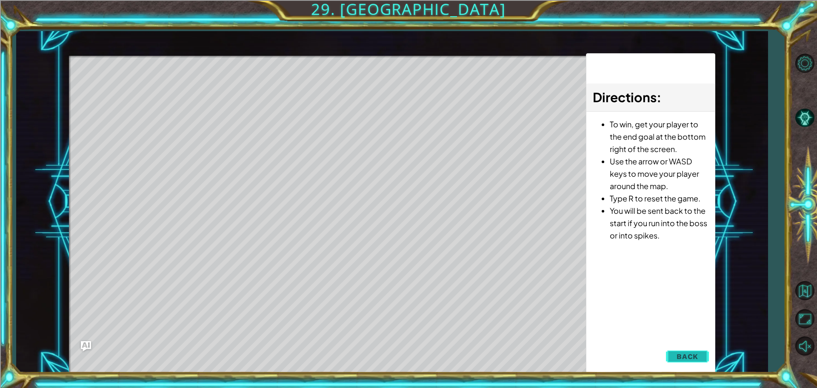
click at [689, 354] on span "Back" at bounding box center [688, 356] width 22 height 9
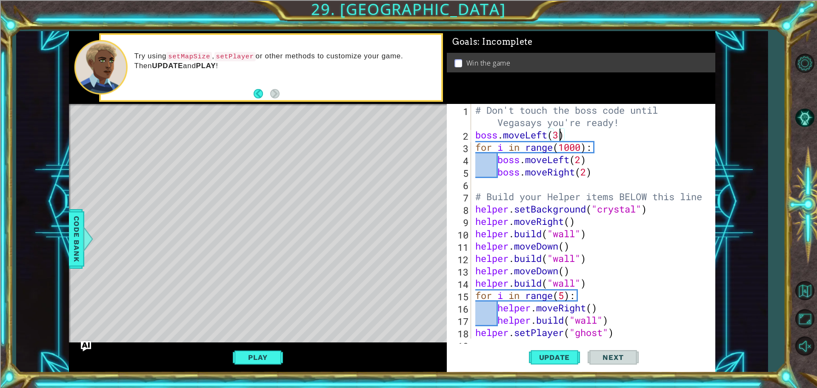
click at [561, 129] on div "# Don't touch the boss code until Vegasays you're ready! boss . moveLeft ( 3 ) …" at bounding box center [592, 240] width 237 height 272
type textarea "boss.moveLeft()"
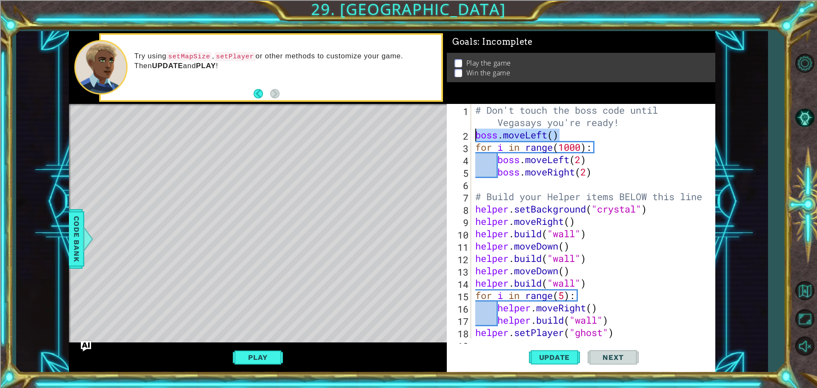
drag, startPoint x: 572, startPoint y: 140, endPoint x: 471, endPoint y: 138, distance: 100.9
click at [471, 138] on div "boss.moveLeft() 1 2 3 4 5 6 7 8 9 10 11 12 13 14 15 16 17 18 19 # Don't touch t…" at bounding box center [580, 221] width 266 height 235
click at [591, 171] on div "# Don't touch the boss code until Vegasays you're ready! for i in range ( 1000 …" at bounding box center [592, 240] width 237 height 272
click at [589, 173] on div "# Don't touch the boss code until Vegasays you're ready! for i in range ( 1000 …" at bounding box center [592, 240] width 237 height 272
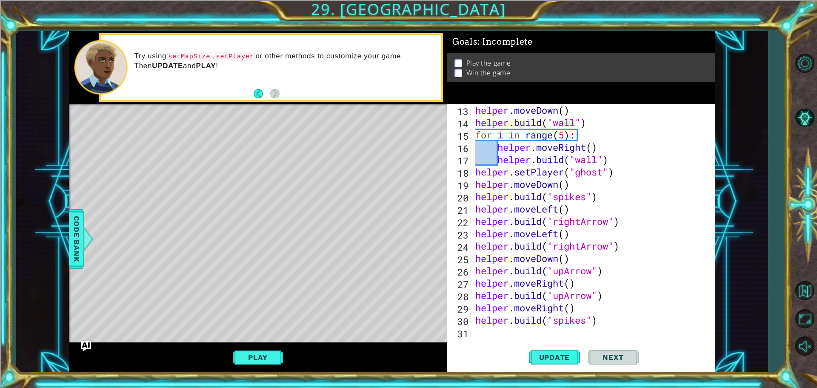
scroll to position [160, 0]
type textarea "boss.moveRight(1)"
click at [85, 234] on div at bounding box center [88, 239] width 11 height 26
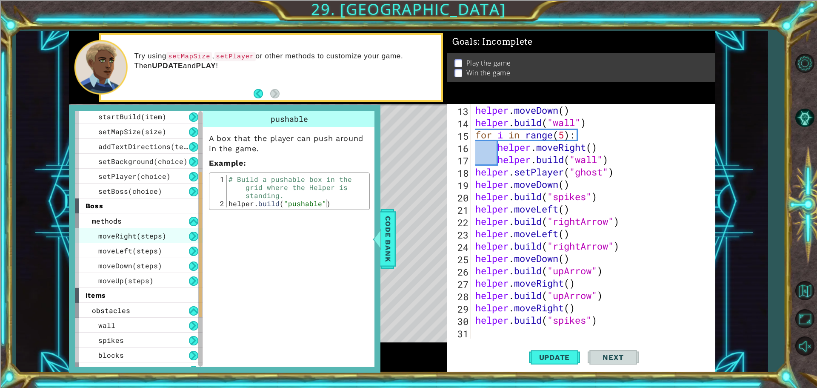
scroll to position [0, 0]
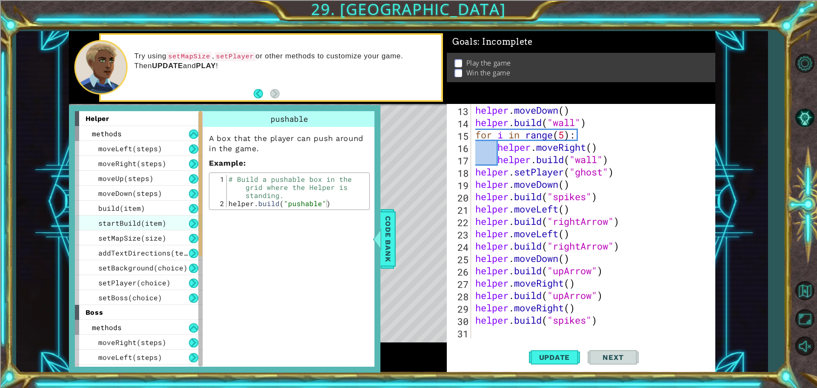
click at [156, 224] on span "startBuild(item)" at bounding box center [132, 222] width 68 height 9
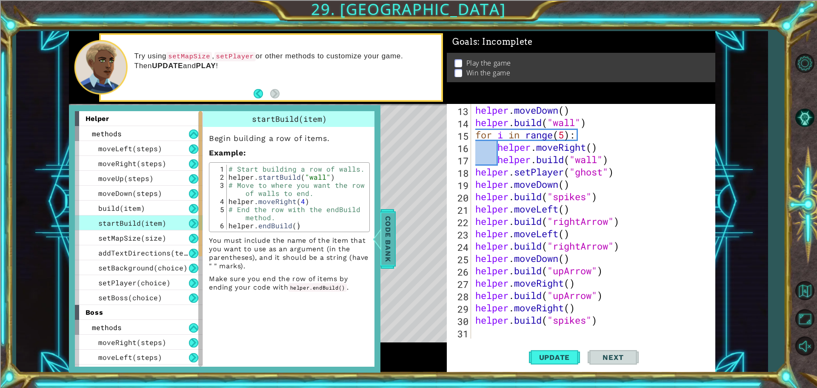
click at [393, 235] on span "Code Bank" at bounding box center [388, 239] width 14 height 52
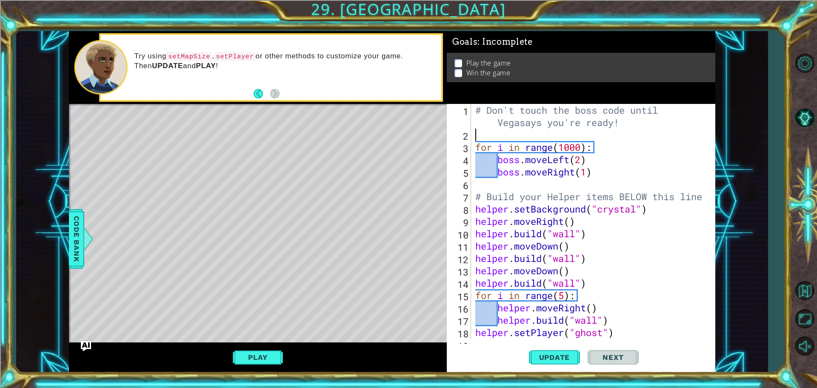
click at [515, 136] on div "# Don't touch the boss code until Vegasays you're ready! for i in range ( 1000 …" at bounding box center [592, 240] width 237 height 272
click at [546, 363] on button "Update" at bounding box center [554, 356] width 51 height 27
click at [256, 352] on button "Play" at bounding box center [258, 357] width 50 height 16
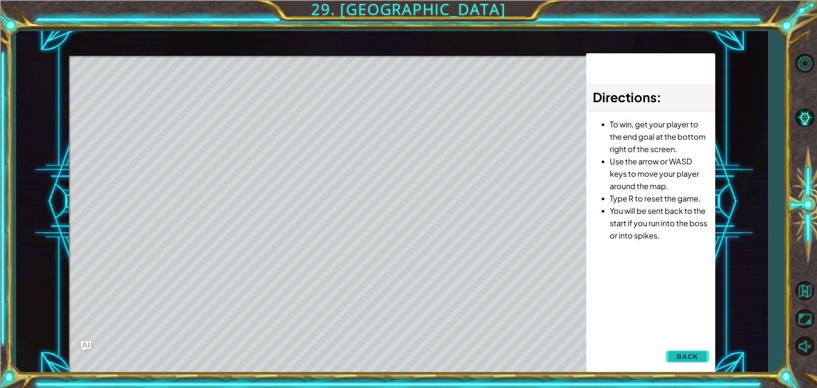
click at [686, 361] on button "Back" at bounding box center [687, 356] width 43 height 17
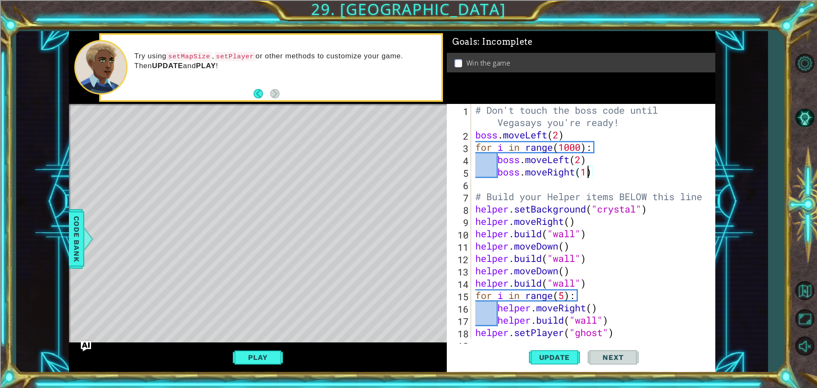
click at [586, 172] on div "# Don't touch the boss code until Vegasays you're ready! boss . moveLeft ( 2 ) …" at bounding box center [592, 240] width 237 height 272
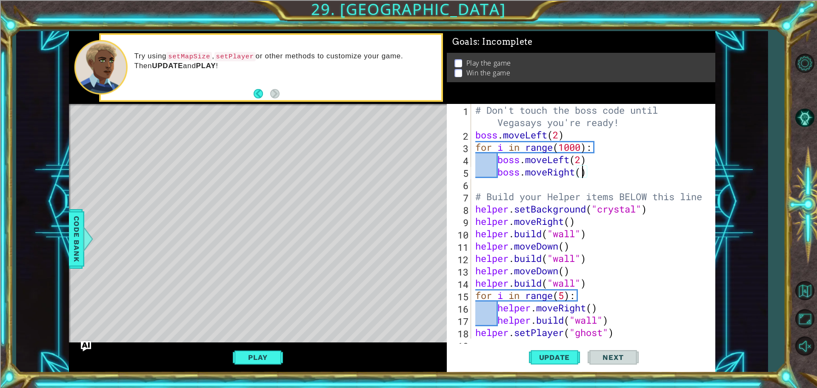
scroll to position [0, 5]
drag, startPoint x: 608, startPoint y: 169, endPoint x: 501, endPoint y: 176, distance: 107.9
click at [501, 176] on div "# Don't touch the boss code until Vegasays you're ready! boss . moveLeft ( 2 ) …" at bounding box center [592, 240] width 237 height 272
drag, startPoint x: 594, startPoint y: 162, endPoint x: 500, endPoint y: 162, distance: 94.1
click at [500, 162] on div "# Don't touch the boss code until Vegasays you're ready! boss . moveLeft ( 2 ) …" at bounding box center [592, 240] width 237 height 272
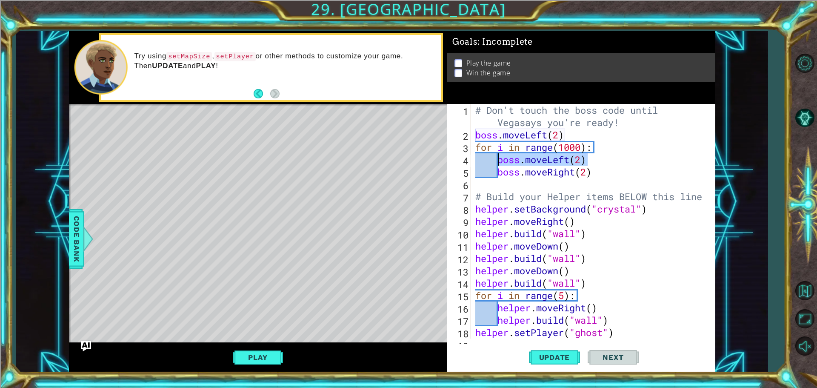
paste textarea "Righ"
drag, startPoint x: 577, startPoint y: 171, endPoint x: 552, endPoint y: 173, distance: 24.4
click at [552, 173] on div "# Don't touch the boss code until Vegasays you're ready! boss . moveLeft ( 2 ) …" at bounding box center [592, 240] width 237 height 272
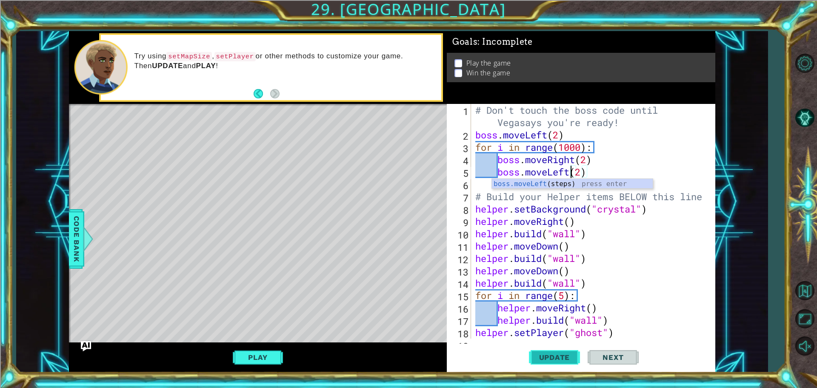
click at [557, 360] on span "Update" at bounding box center [555, 357] width 48 height 9
click at [262, 361] on button "Play" at bounding box center [258, 357] width 50 height 16
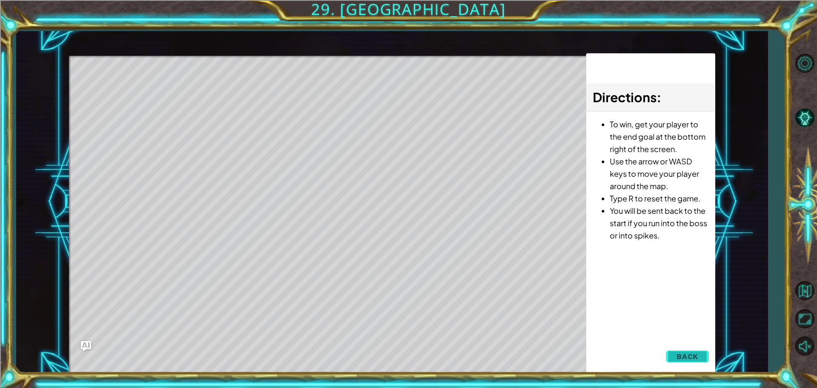
click at [688, 355] on span "Back" at bounding box center [688, 356] width 22 height 9
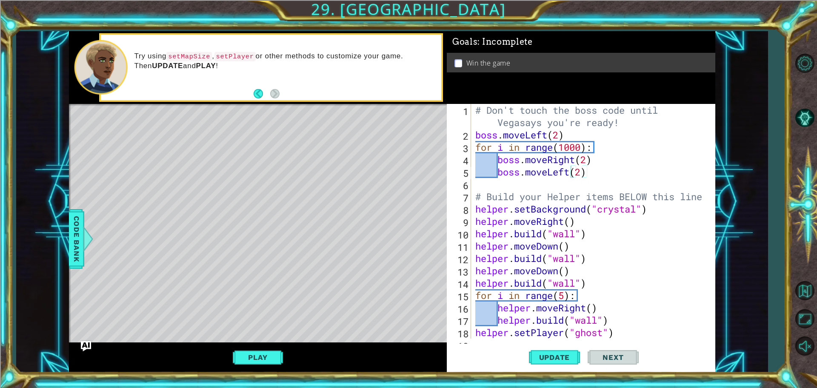
scroll to position [0, 4]
click at [562, 134] on div "# Don't touch the boss code until Vegasays you're ready! boss . moveLeft ( 2 ) …" at bounding box center [592, 240] width 237 height 272
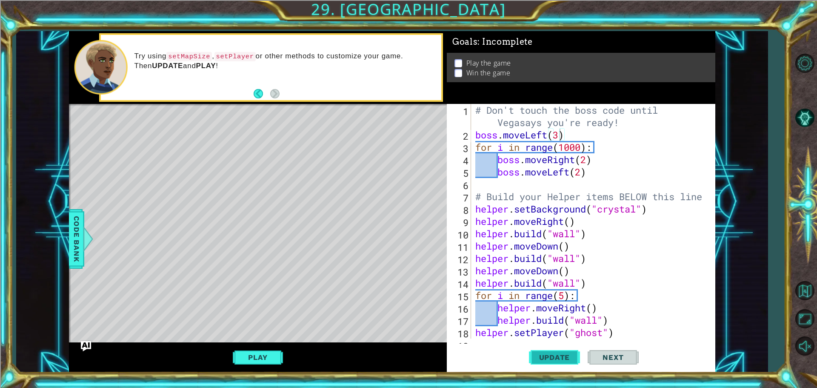
click at [573, 356] on span "Update" at bounding box center [555, 357] width 48 height 9
click at [239, 354] on button "Play" at bounding box center [258, 357] width 50 height 16
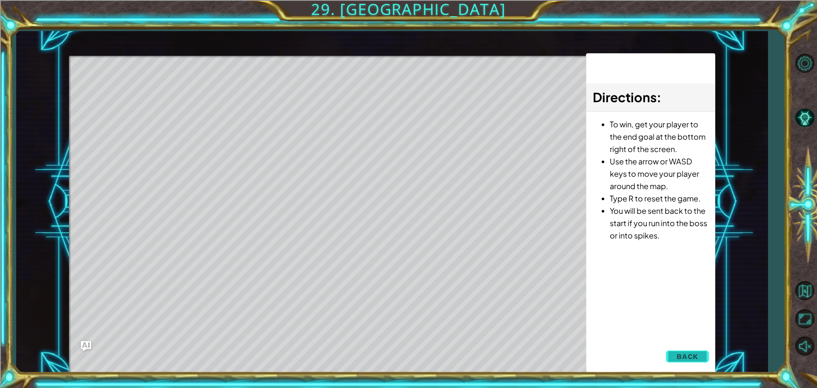
click at [691, 355] on span "Back" at bounding box center [688, 356] width 22 height 9
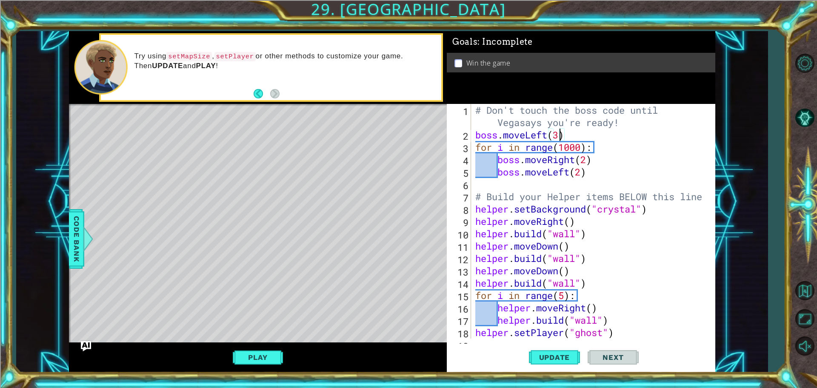
click at [560, 135] on div "# Don't touch the boss code until Vegasays you're ready! boss . moveLeft ( 3 ) …" at bounding box center [592, 240] width 237 height 272
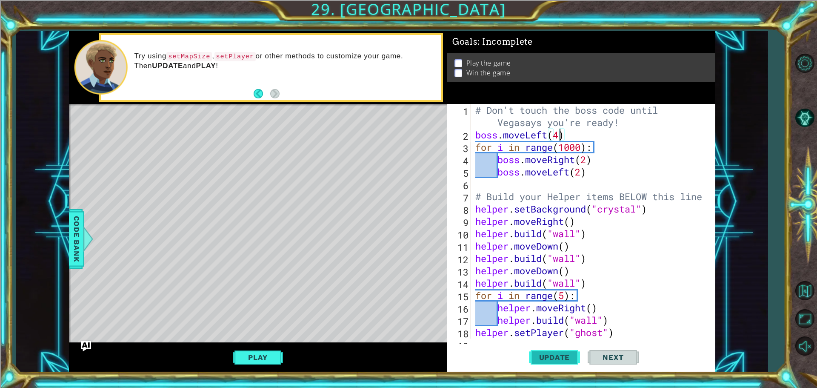
click at [567, 361] on button "Update" at bounding box center [554, 356] width 51 height 27
click at [249, 358] on button "Play" at bounding box center [258, 357] width 50 height 16
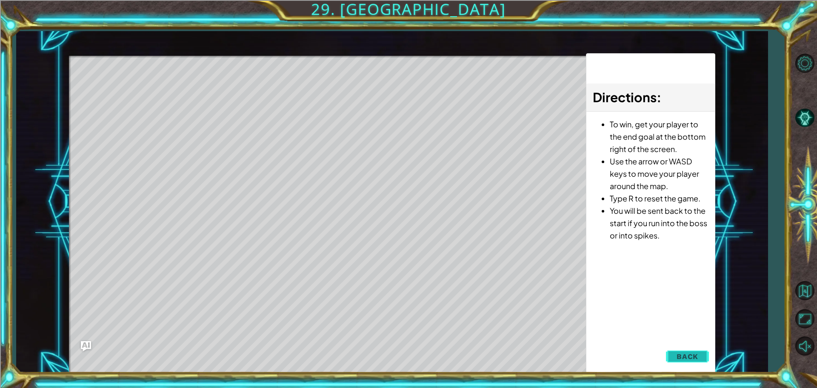
click at [687, 352] on span "Back" at bounding box center [688, 356] width 22 height 9
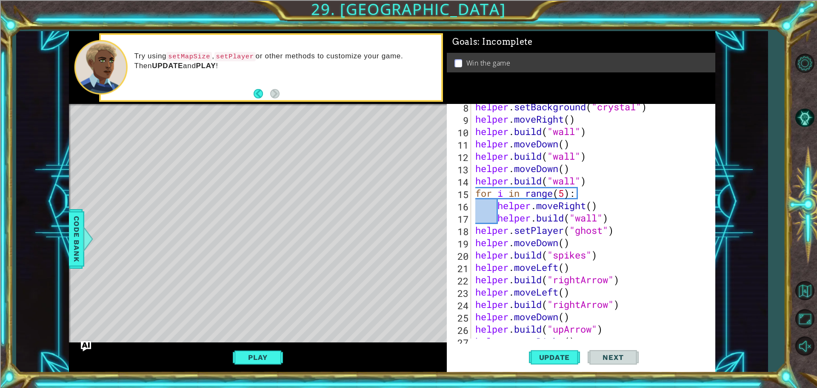
scroll to position [160, 0]
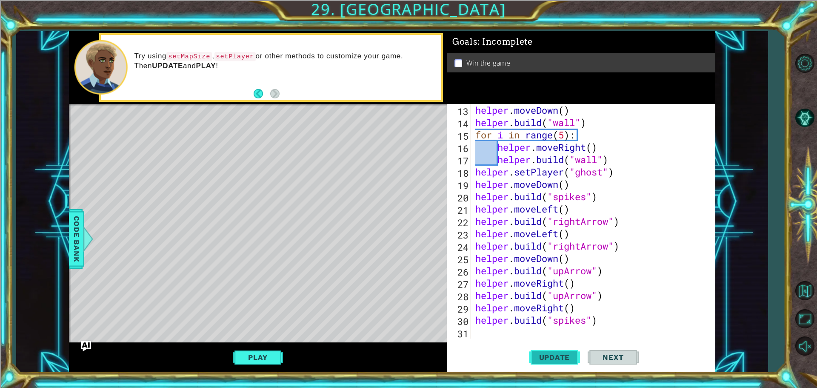
click at [563, 356] on span "Update" at bounding box center [555, 357] width 48 height 9
click at [617, 320] on div "helper . moveDown ( ) helper . build ( "wall" ) for i in range ( 5 ) : helper .…" at bounding box center [592, 233] width 237 height 259
type textarea "[DOMAIN_NAME]("spikes")"
click at [583, 341] on div "[DOMAIN_NAME]("spikes") 13 14 15 16 17 18 19 20 21 22 23 24 25 26 27 28 29 30 3…" at bounding box center [581, 238] width 269 height 269
click at [549, 331] on div "helper . moveDown ( ) helper . build ( "wall" ) for i in range ( 5 ) : helper .…" at bounding box center [592, 233] width 237 height 259
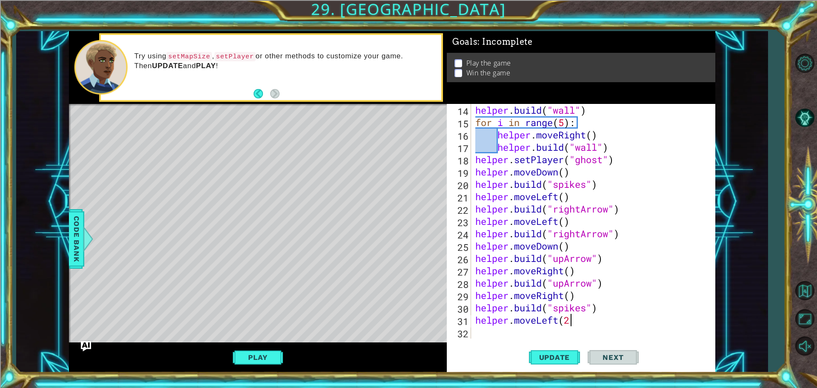
scroll to position [0, 4]
type textarea "helper.moveLeft(3)"
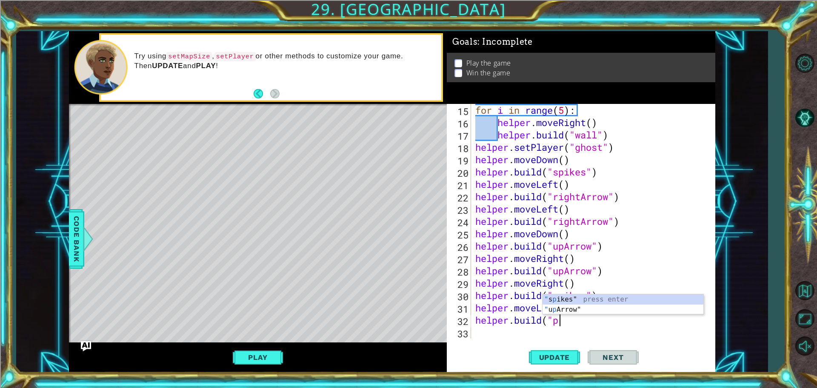
scroll to position [0, 3]
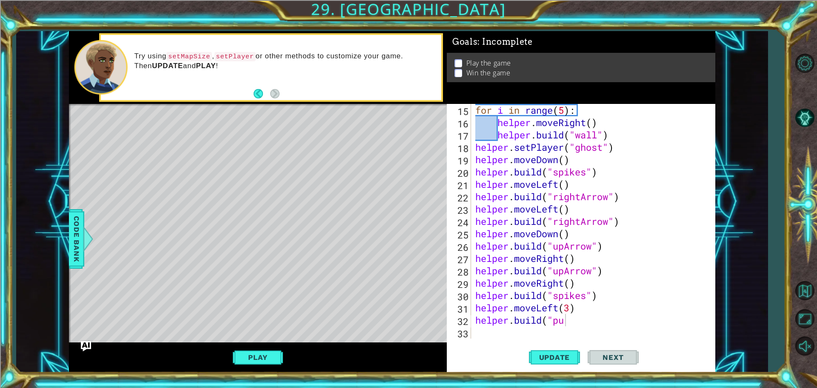
click at [64, 241] on div "1 ההההההההההההההההההההההההההההההההההההההההההההההההההההההההההההההההההההההההההההה…" at bounding box center [392, 201] width 752 height 341
click at [77, 234] on span "Code Bank" at bounding box center [77, 239] width 14 height 52
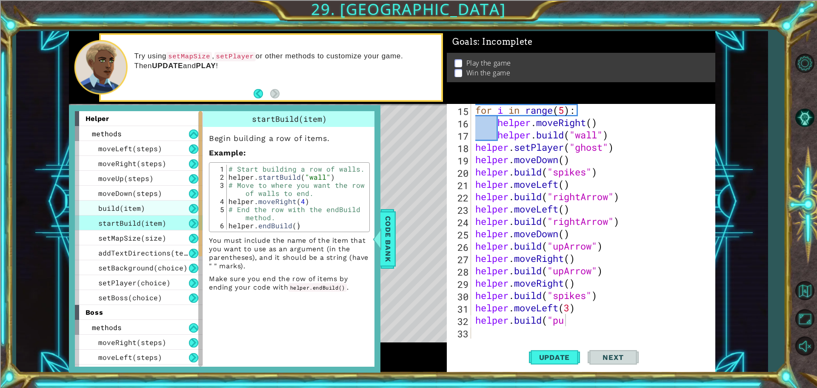
click at [164, 200] on div "build(item)" at bounding box center [139, 207] width 128 height 15
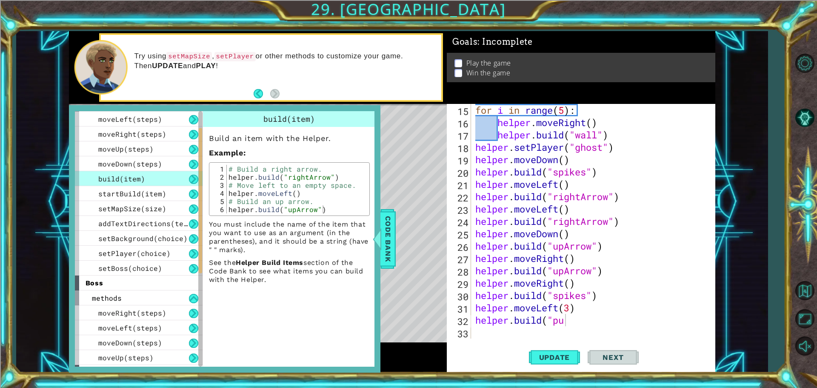
scroll to position [43, 0]
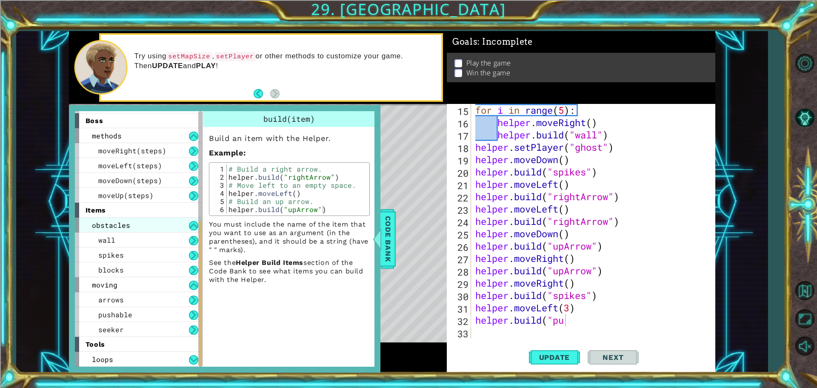
click at [131, 223] on div "obstacles" at bounding box center [139, 225] width 128 height 15
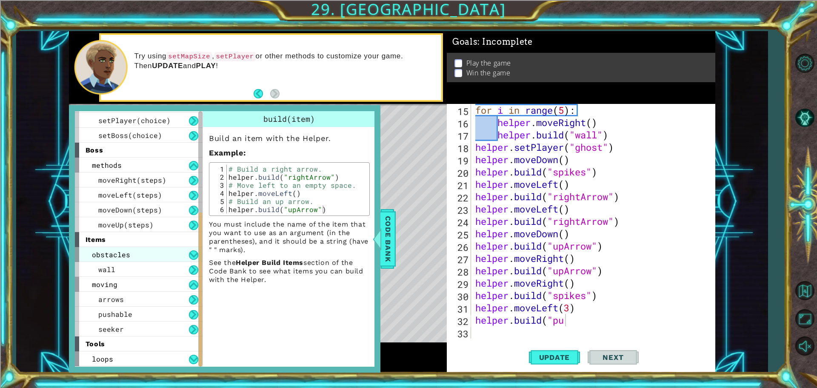
scroll to position [147, 0]
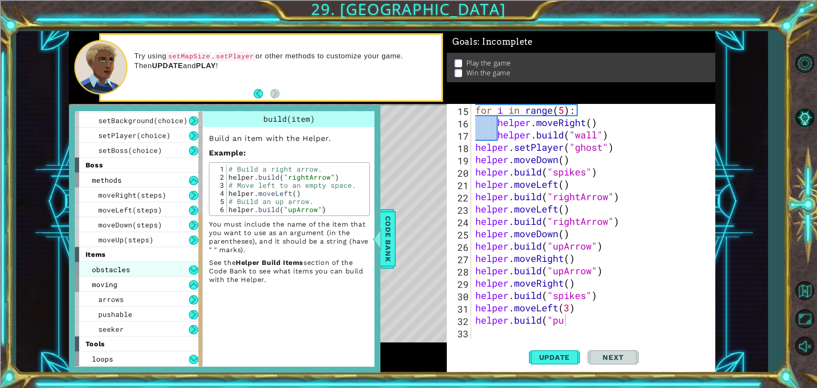
click at [178, 272] on div "obstacles" at bounding box center [139, 269] width 128 height 15
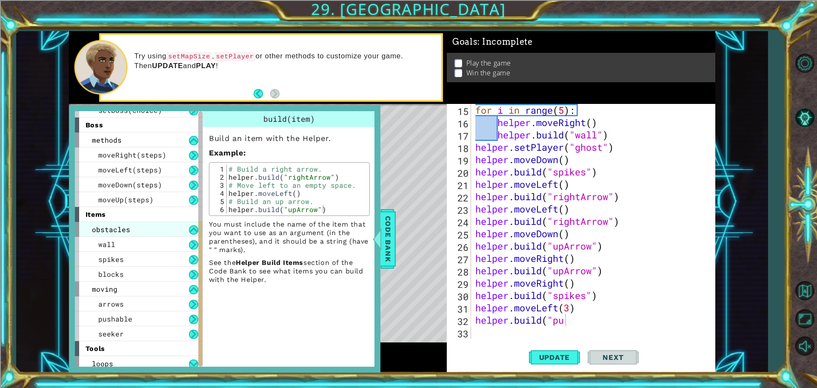
scroll to position [192, 0]
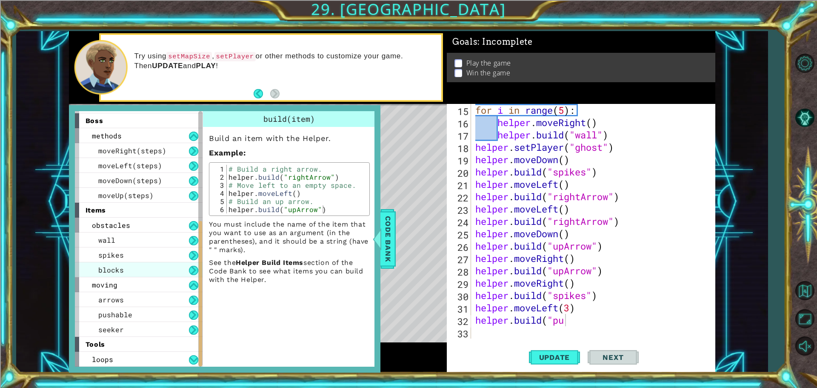
click at [151, 266] on div "blocks" at bounding box center [139, 269] width 128 height 15
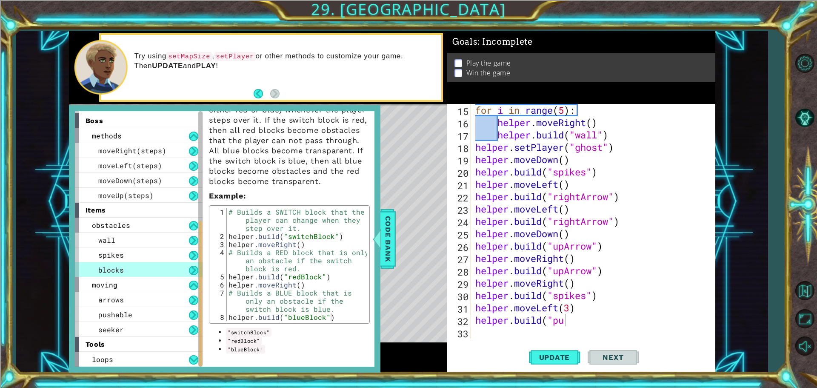
scroll to position [49, 0]
click at [155, 309] on div "pushable" at bounding box center [139, 314] width 128 height 15
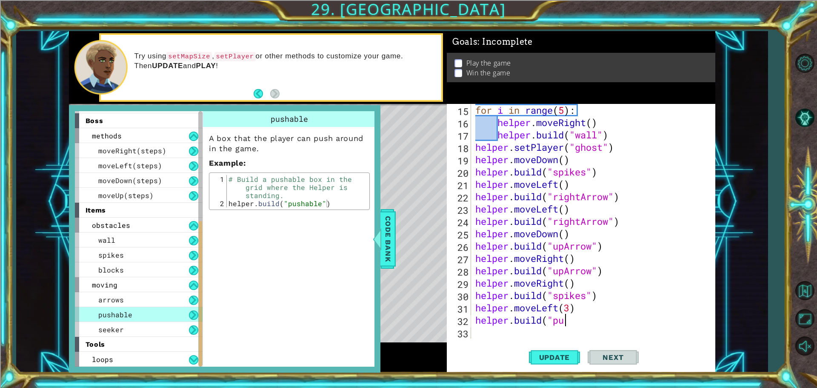
click at [576, 318] on div "for i in range ( 5 ) : helper . moveRight ( ) helper . build ( "wall" ) helper …" at bounding box center [592, 233] width 237 height 259
click at [564, 353] on span "Update" at bounding box center [555, 357] width 48 height 9
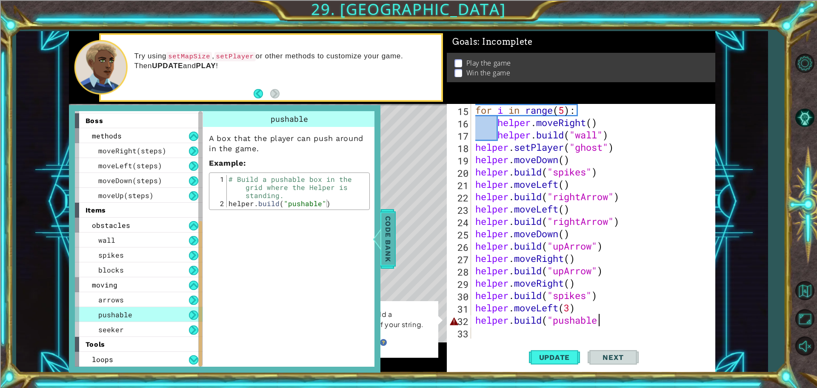
click at [392, 247] on span "Code Bank" at bounding box center [388, 239] width 14 height 52
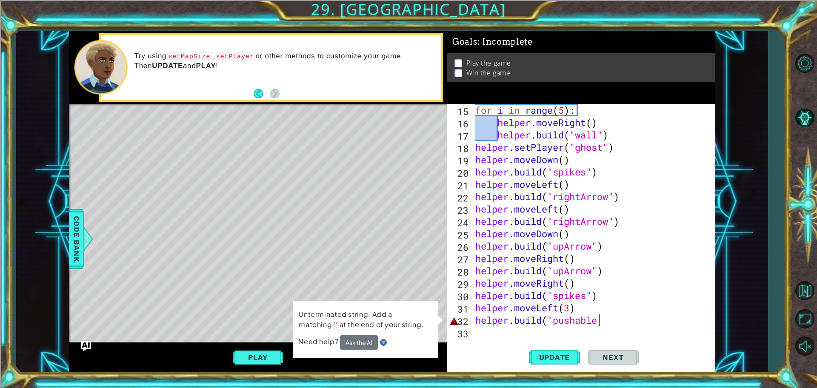
click at [633, 316] on div "for i in range ( 5 ) : helper . moveRight ( ) helper . build ( "wall" ) helper …" at bounding box center [592, 233] width 237 height 259
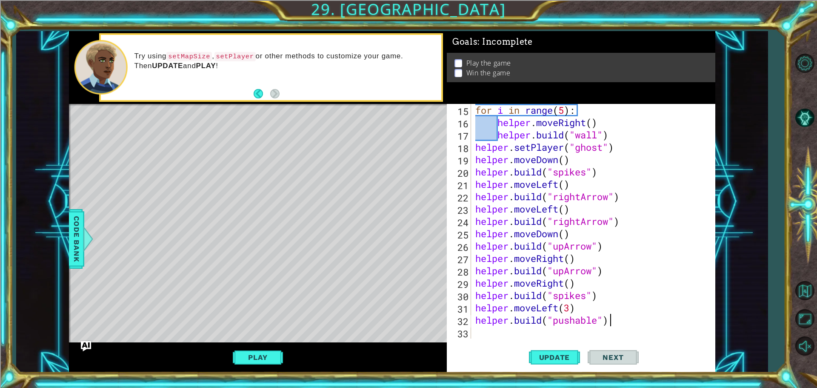
scroll to position [0, 6]
type textarea "[DOMAIN_NAME]("pushable")"
click at [559, 357] on span "Update" at bounding box center [555, 357] width 48 height 9
click at [269, 350] on button "Play" at bounding box center [258, 357] width 50 height 16
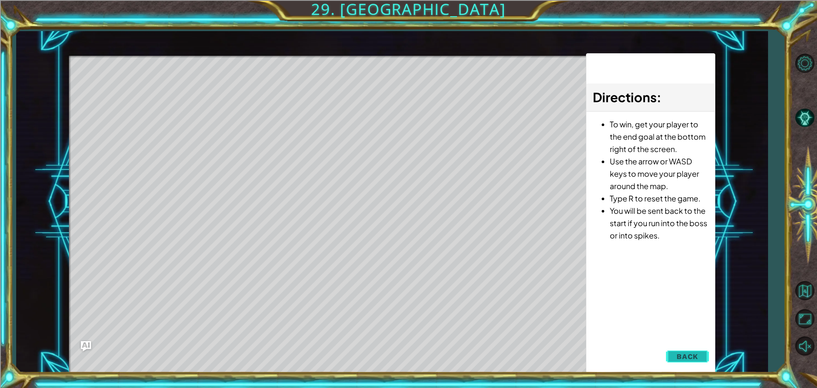
click at [670, 363] on button "Back" at bounding box center [687, 356] width 43 height 17
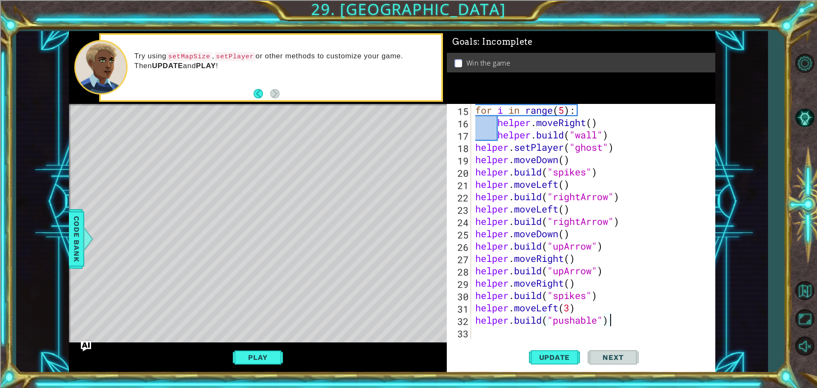
click at [615, 317] on div "for i in range ( 5 ) : helper . moveRight ( ) helper . build ( "wall" ) helper …" at bounding box center [592, 233] width 237 height 259
drag, startPoint x: 615, startPoint y: 317, endPoint x: 472, endPoint y: 317, distance: 143.4
click at [472, 317] on div "[DOMAIN_NAME]("pushable") 15 16 17 18 19 20 21 22 23 24 25 26 27 28 29 30 31 32…" at bounding box center [580, 221] width 266 height 235
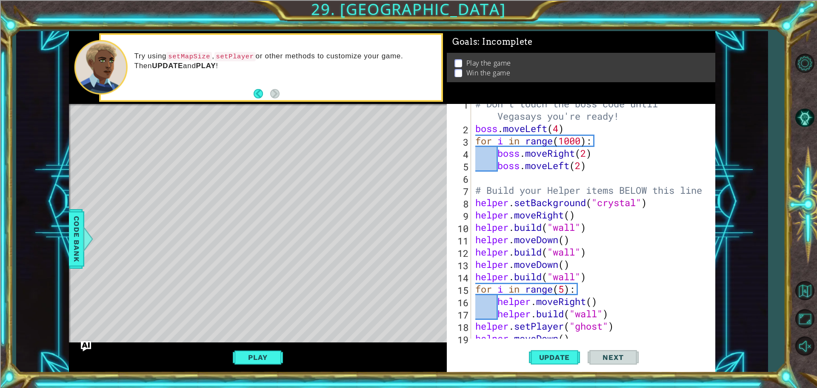
scroll to position [0, 0]
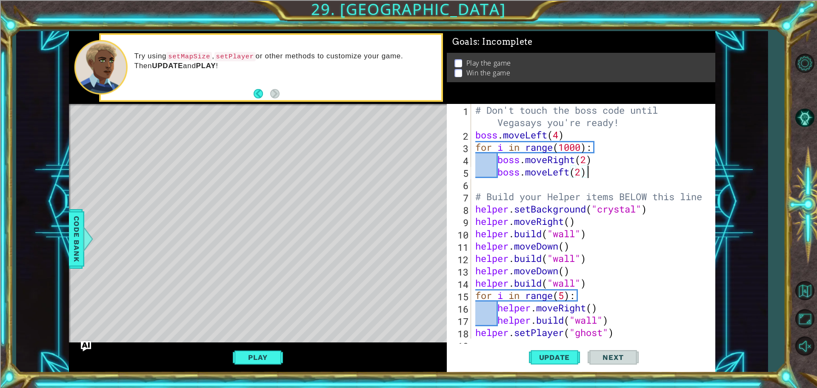
click at [608, 175] on div "# Don't touch the boss code until Vegasays you're ready! boss . moveLeft ( 4 ) …" at bounding box center [592, 240] width 237 height 272
type textarea "boss.moveLeft(2)"
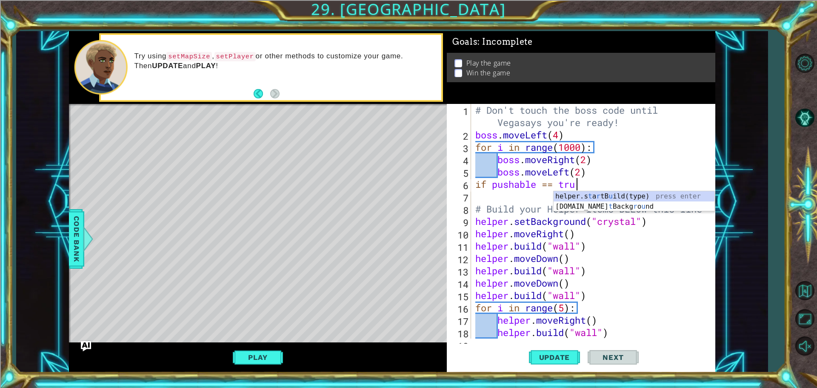
scroll to position [0, 4]
type textarea "if pushable == true:"
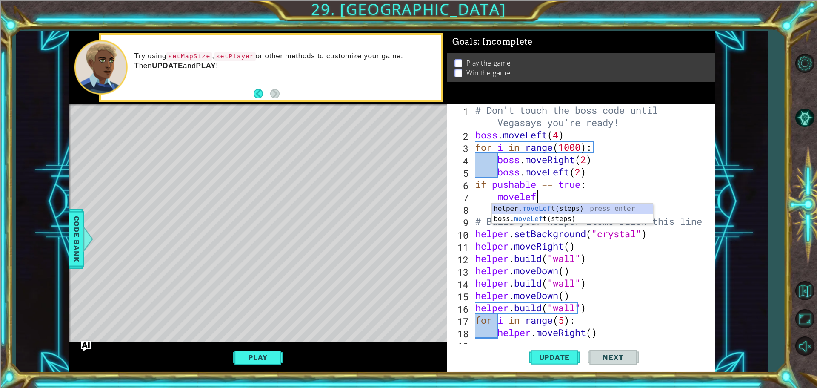
scroll to position [0, 3]
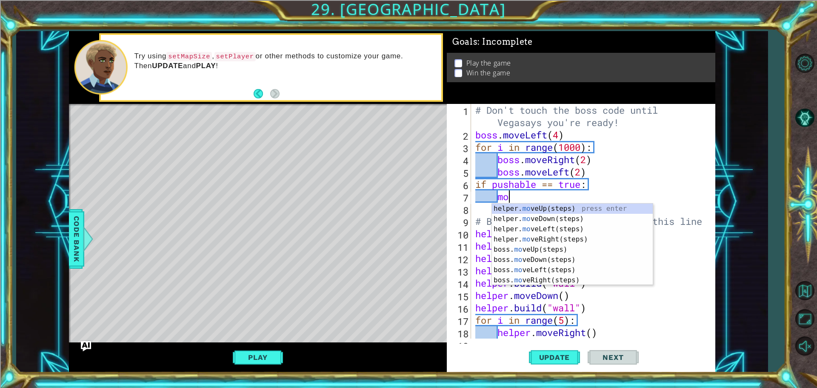
type textarea "m"
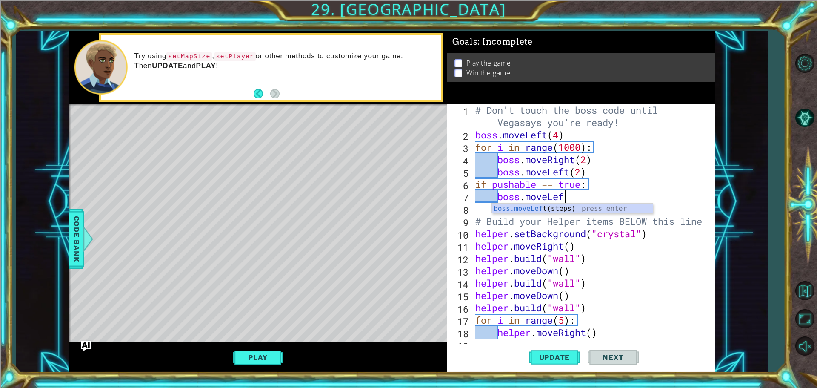
scroll to position [0, 4]
type textarea "boss.moveLeft(4)"
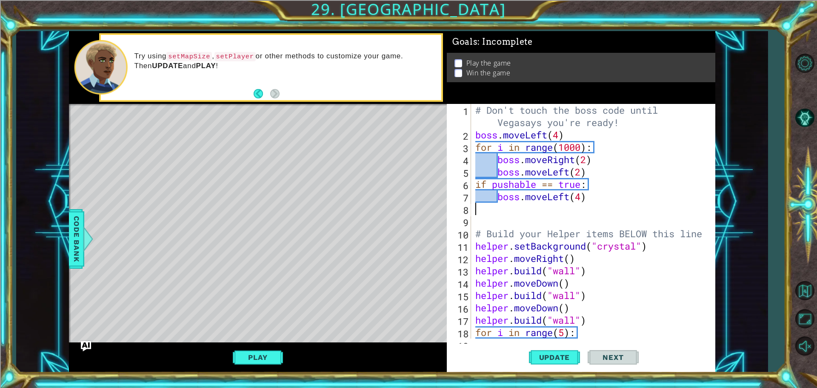
scroll to position [0, 0]
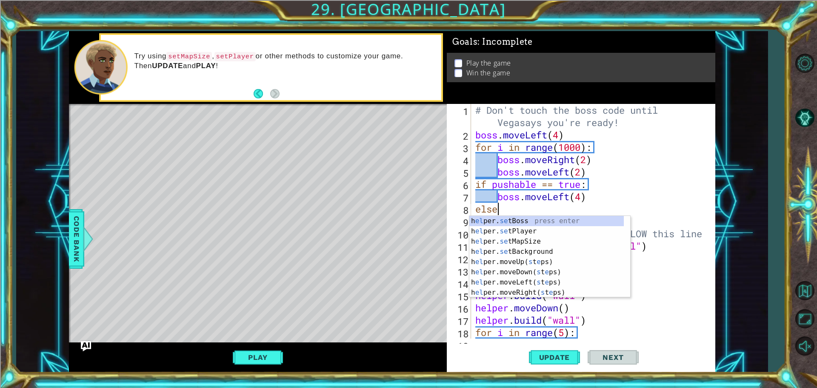
type textarea "else:"
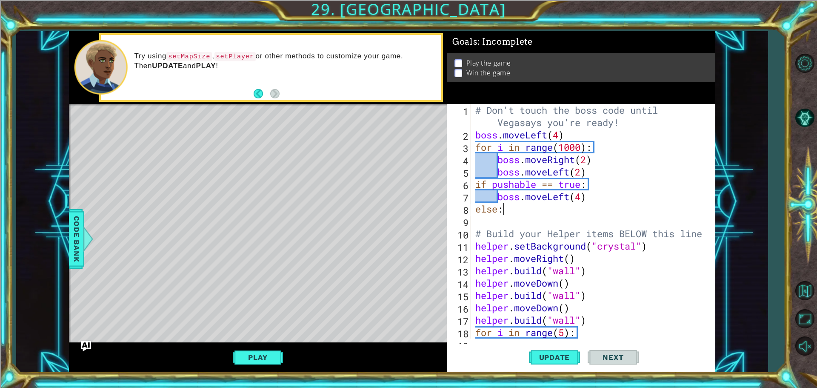
scroll to position [0, 0]
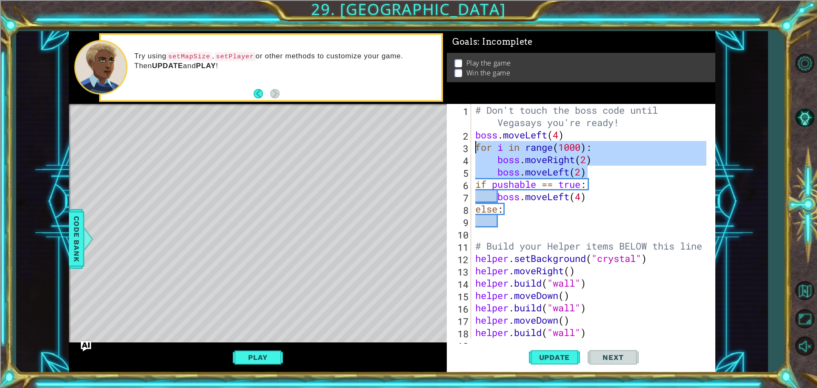
drag, startPoint x: 585, startPoint y: 172, endPoint x: 470, endPoint y: 144, distance: 118.6
click at [470, 144] on div "1 2 3 4 5 6 7 8 9 10 11 12 13 14 15 16 17 18 19 # Don't touch the boss code unt…" at bounding box center [580, 221] width 266 height 235
type textarea "for i in range(1000): boss.moveRight(2)"
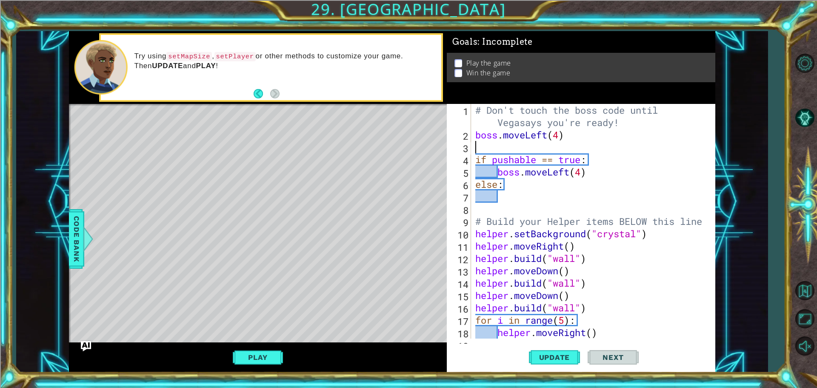
type textarea "boss.moveLeft(4)"
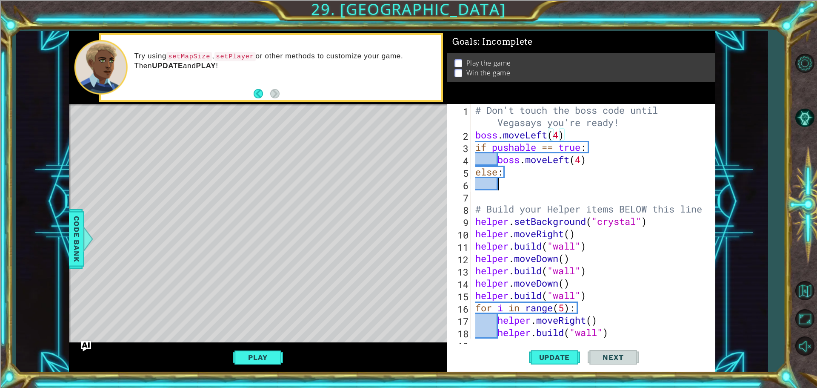
click at [527, 180] on div "# Don't touch the boss code until Vegasays you're ready! boss . moveLeft ( 4 ) …" at bounding box center [592, 240] width 237 height 272
paste textarea "boss.moveLeft(2)"
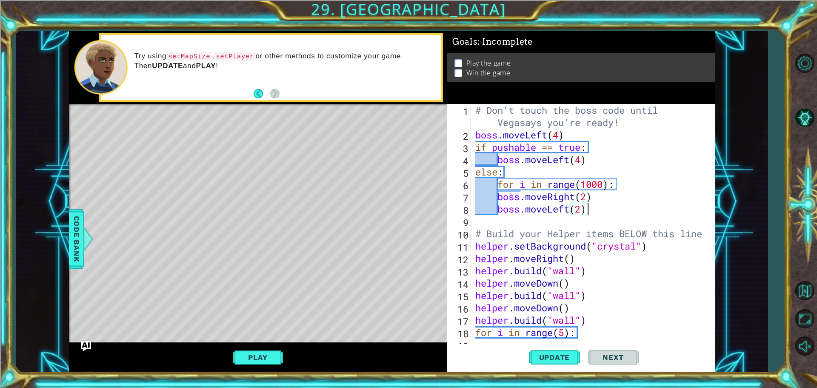
click at [592, 184] on div "# Don't touch the boss code until Vegasays you're ready! boss . moveLeft ( 4 ) …" at bounding box center [592, 240] width 237 height 272
click at [643, 198] on div "# Don't touch the boss code until Vegasays you're ready! boss . moveLeft ( 4 ) …" at bounding box center [592, 240] width 237 height 272
type textarea "boss.moveRight(2)"
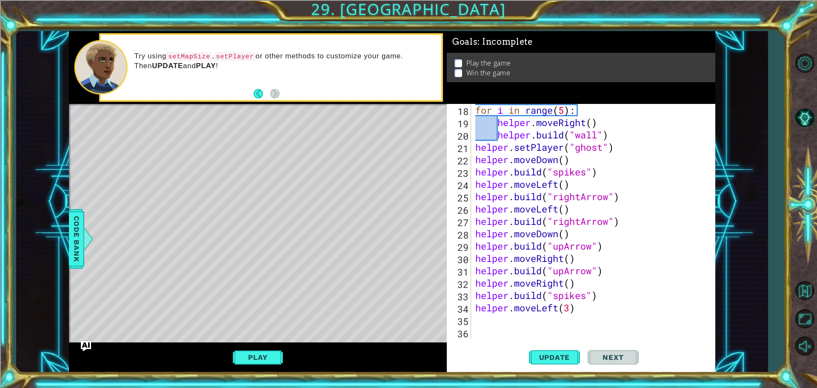
scroll to position [222, 0]
click at [550, 319] on div "for i in range ( 5 ) : helper . moveRight ( ) helper . build ( "wall" ) helper …" at bounding box center [592, 233] width 237 height 259
click at [561, 352] on button "Update" at bounding box center [554, 356] width 51 height 27
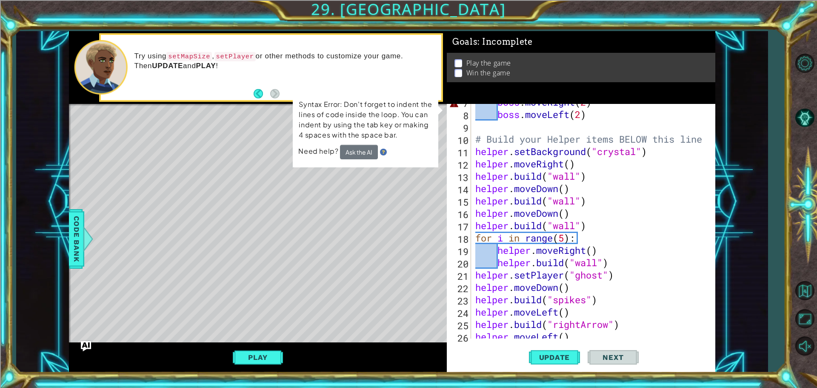
scroll to position [18, 0]
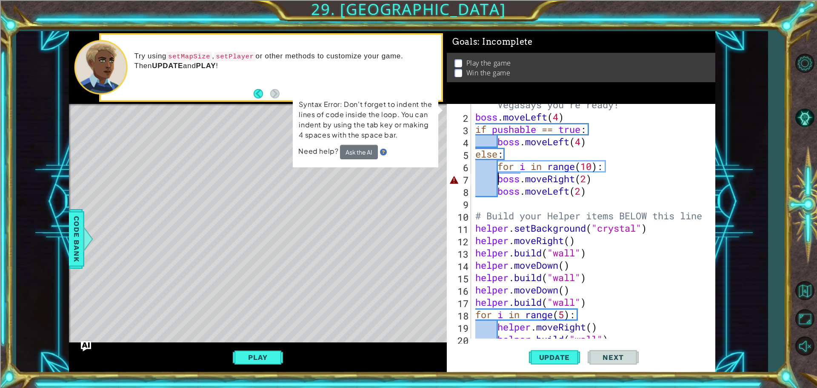
click at [499, 175] on div "# Don't touch the boss code until Vegasays you're ready! boss . moveLeft ( 4 ) …" at bounding box center [592, 222] width 237 height 272
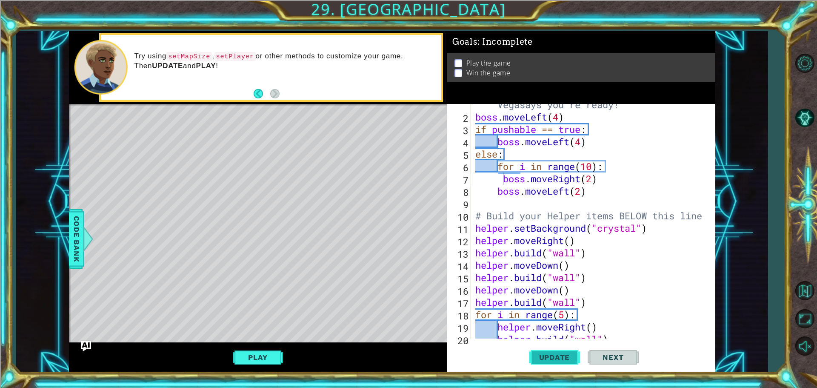
click at [552, 354] on span "Update" at bounding box center [555, 357] width 48 height 9
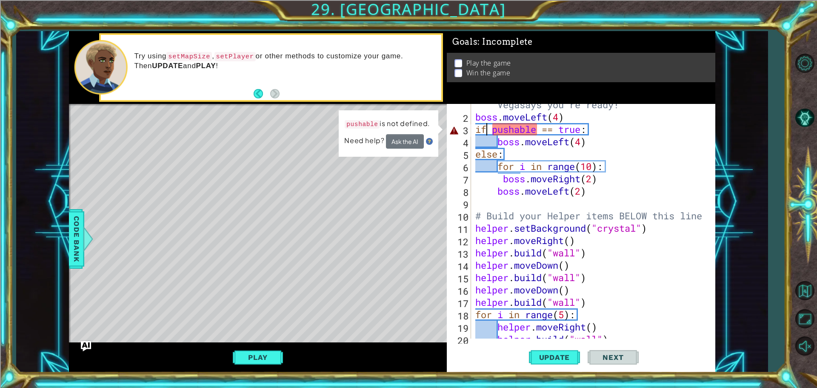
click at [484, 130] on div "# Don't touch the boss code until Vegasays you're ready! boss . moveLeft ( 4 ) …" at bounding box center [592, 222] width 237 height 272
click at [495, 132] on div "# Don't touch the boss code until Vegasays you're ready! boss . moveLeft ( 4 ) …" at bounding box center [592, 222] width 237 height 272
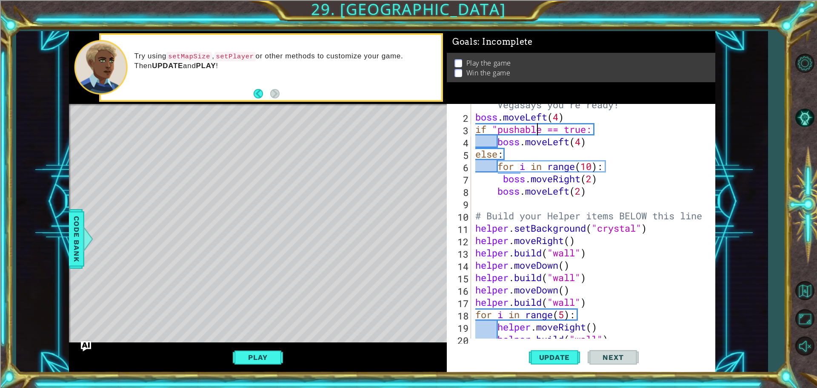
click at [539, 127] on div "# Don't touch the boss code until Vegasays you're ready! boss . moveLeft ( 4 ) …" at bounding box center [592, 222] width 237 height 272
click at [541, 130] on div "# Don't touch the boss code until Vegasays you're ready! boss . moveLeft ( 4 ) …" at bounding box center [592, 222] width 237 height 272
click at [540, 355] on span "Update" at bounding box center [555, 357] width 48 height 9
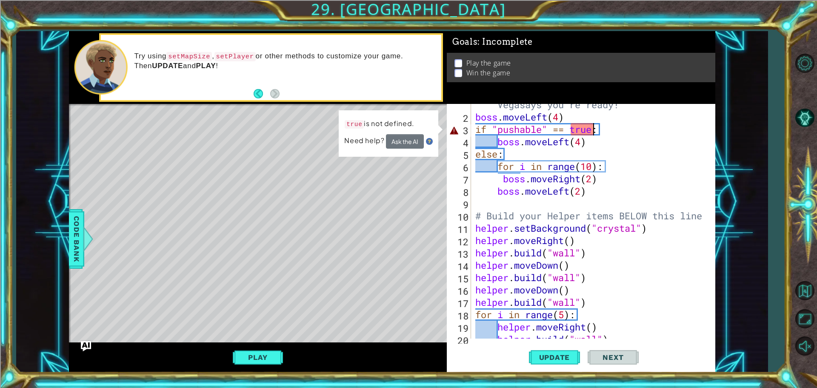
click at [593, 129] on div "# Don't touch the boss code until Vegasays you're ready! boss . moveLeft ( 4 ) …" at bounding box center [592, 222] width 237 height 272
click at [576, 127] on div "# Don't touch the boss code until Vegasays you're ready! boss . moveLeft ( 4 ) …" at bounding box center [592, 222] width 237 height 272
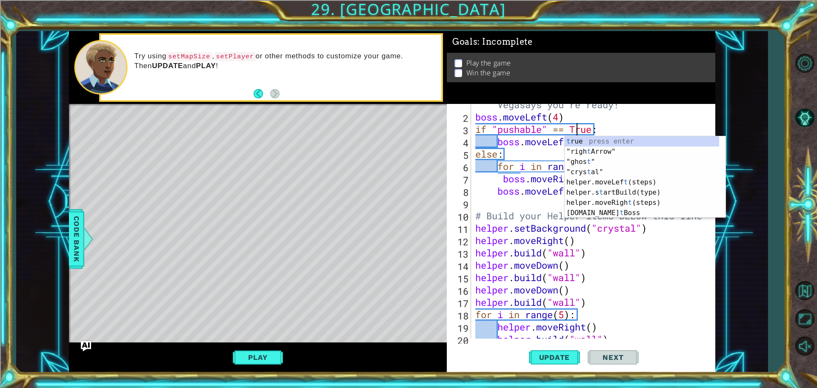
scroll to position [0, 4]
click at [554, 356] on span "Update" at bounding box center [555, 357] width 48 height 9
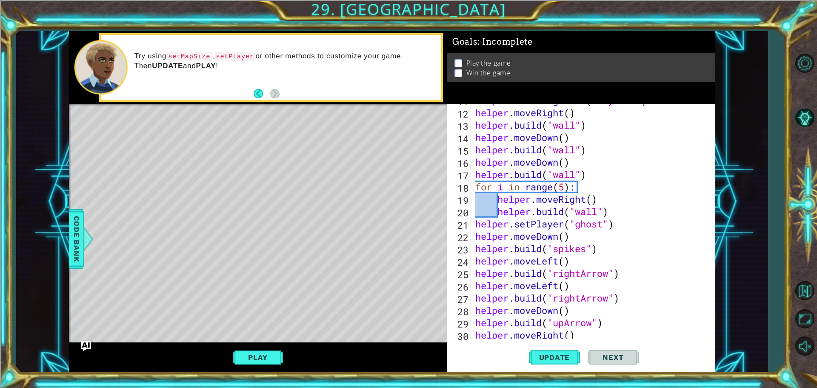
scroll to position [146, 0]
click at [254, 357] on button "Play" at bounding box center [258, 357] width 50 height 16
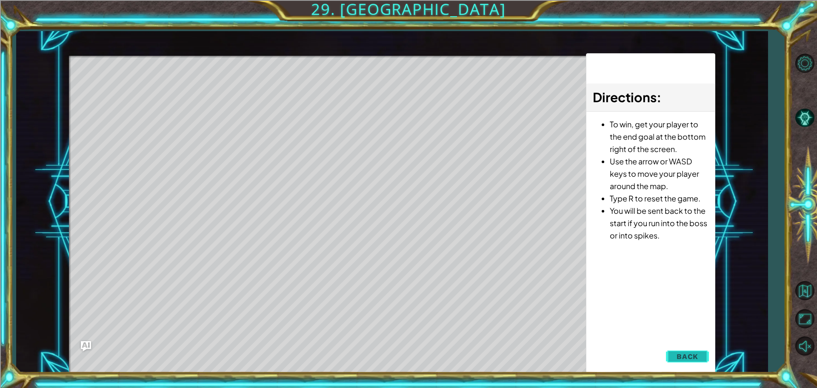
click at [687, 357] on span "Back" at bounding box center [688, 356] width 22 height 9
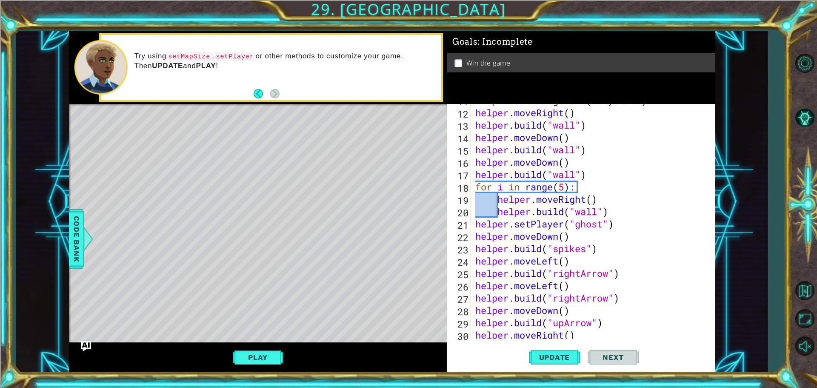
scroll to position [222, 0]
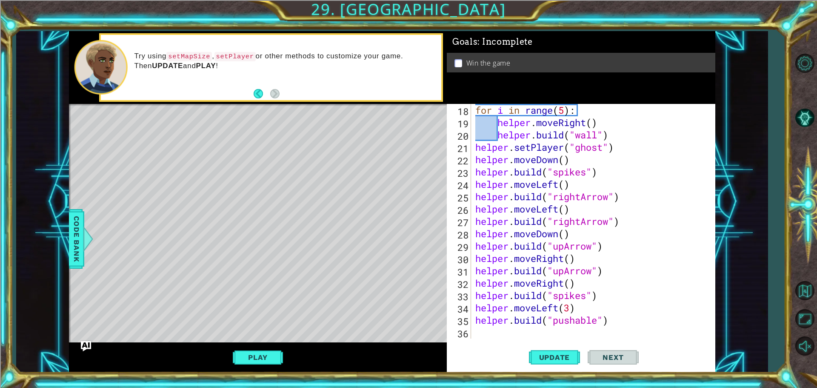
click at [574, 325] on div "for i in range ( 5 ) : helper . moveRight ( ) helper . build ( "wall" ) helper …" at bounding box center [592, 233] width 237 height 259
type textarea "[DOMAIN_NAME]("pushable")"
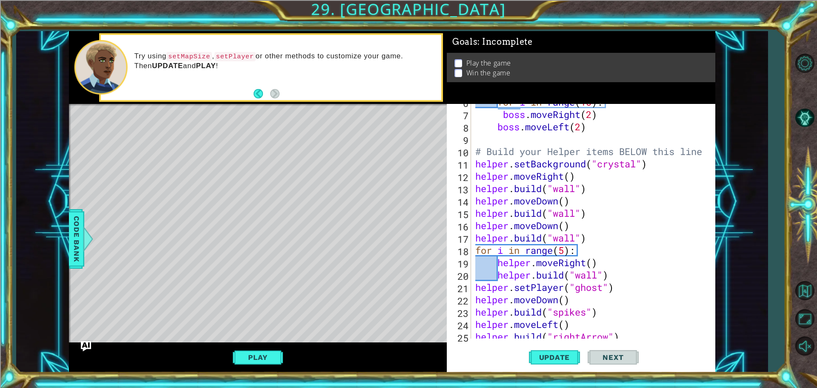
scroll to position [6, 0]
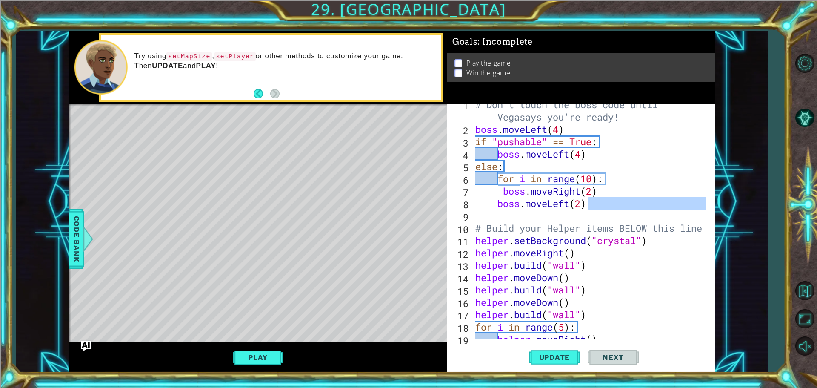
drag, startPoint x: 591, startPoint y: 212, endPoint x: 582, endPoint y: 206, distance: 11.3
click at [582, 206] on div "# Don't touch the boss code until Vegasays you're ready! boss . moveLeft ( 4 ) …" at bounding box center [592, 234] width 237 height 272
click at [586, 206] on div "# Don't touch the boss code until Vegasays you're ready! boss . moveLeft ( 4 ) …" at bounding box center [590, 221] width 233 height 235
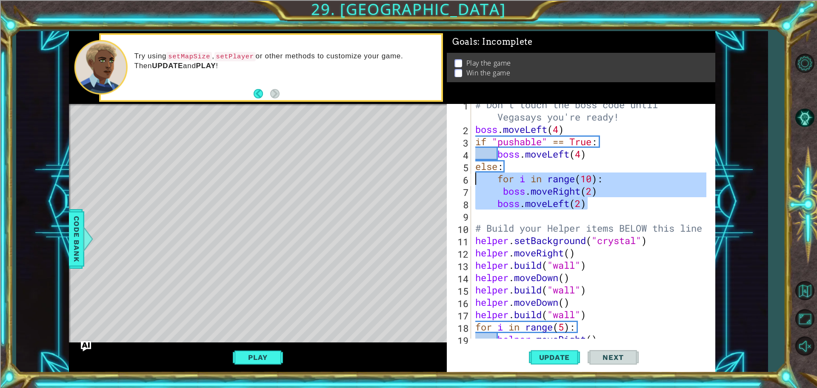
drag, startPoint x: 587, startPoint y: 206, endPoint x: 470, endPoint y: 176, distance: 120.0
click at [470, 176] on div "boss.moveLeft(2) 1 2 3 4 5 6 7 8 9 10 11 12 13 14 15 16 17 18 19 20 # Don't tou…" at bounding box center [580, 221] width 266 height 235
type textarea "for i in range(10): boss.moveRight(2)"
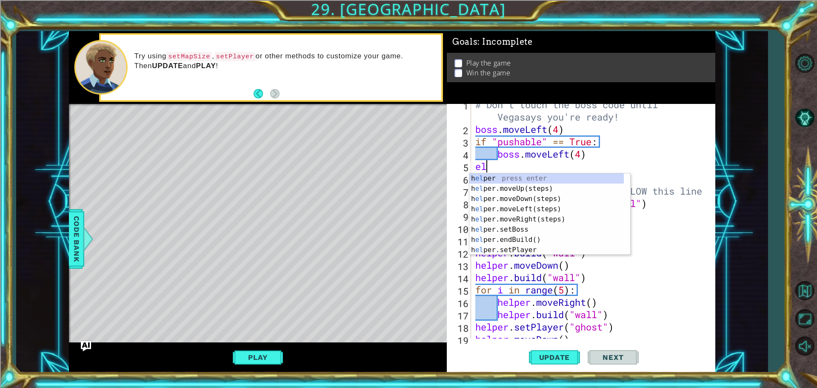
type textarea "e"
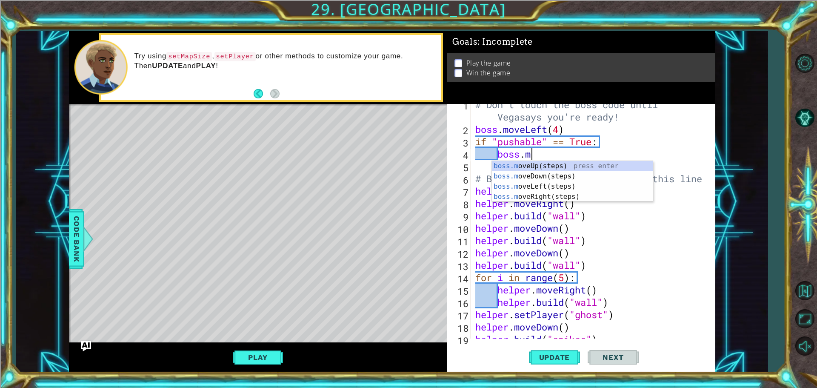
type textarea "b"
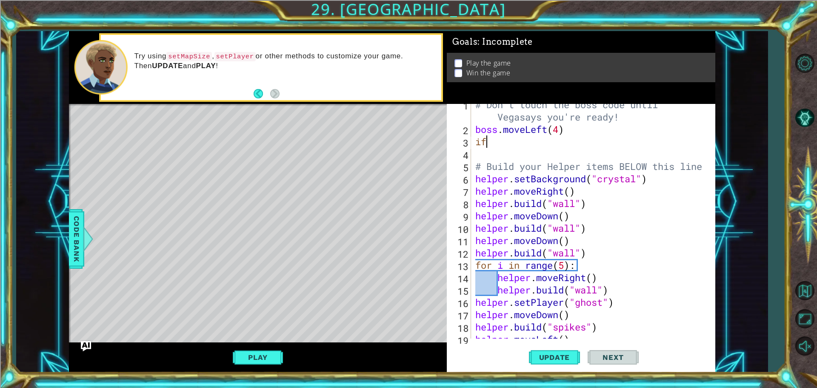
type textarea "i"
paste textarea "boss.moveLeft(2)"
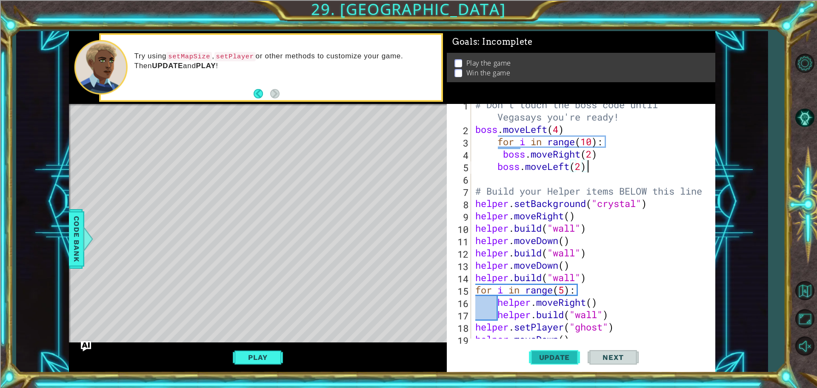
click at [558, 350] on button "Update" at bounding box center [554, 356] width 51 height 27
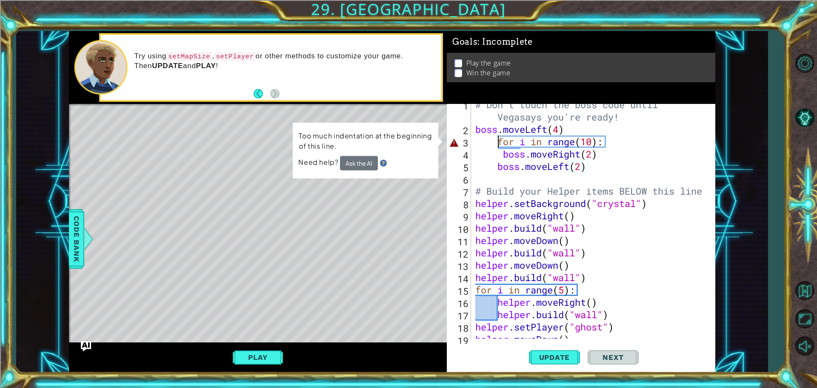
click at [497, 138] on div "# Don't touch the boss code until Vegasays you're ready! boss . moveLeft ( 4 ) …" at bounding box center [592, 234] width 237 height 272
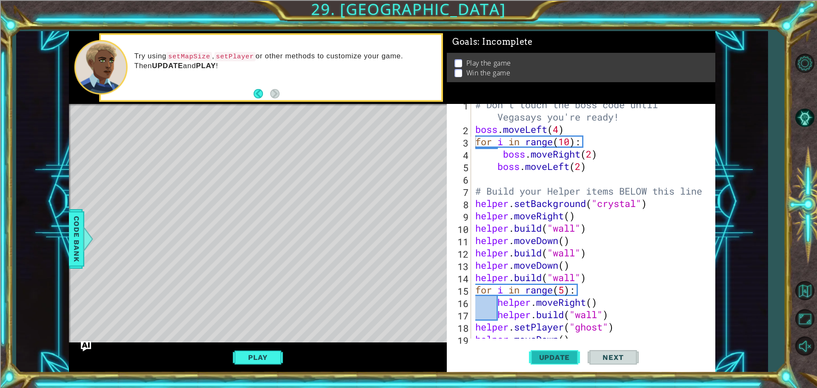
click at [560, 356] on span "Update" at bounding box center [555, 357] width 48 height 9
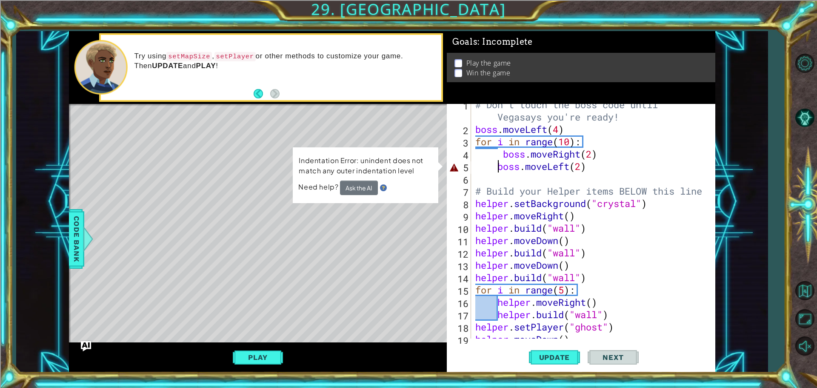
click at [498, 167] on div "# Don't touch the boss code until Vegasays you're ready! boss . moveLeft ( 4 ) …" at bounding box center [592, 234] width 237 height 272
type textarea "boss.moveLeft(2)"
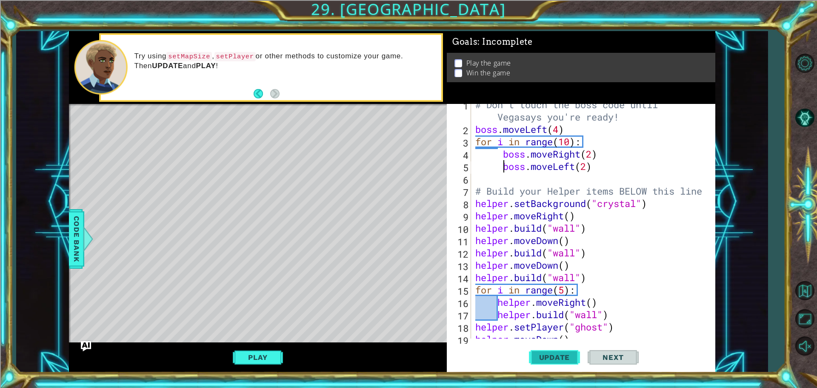
click at [554, 358] on span "Update" at bounding box center [555, 357] width 48 height 9
click at [264, 361] on button "Play" at bounding box center [258, 357] width 50 height 16
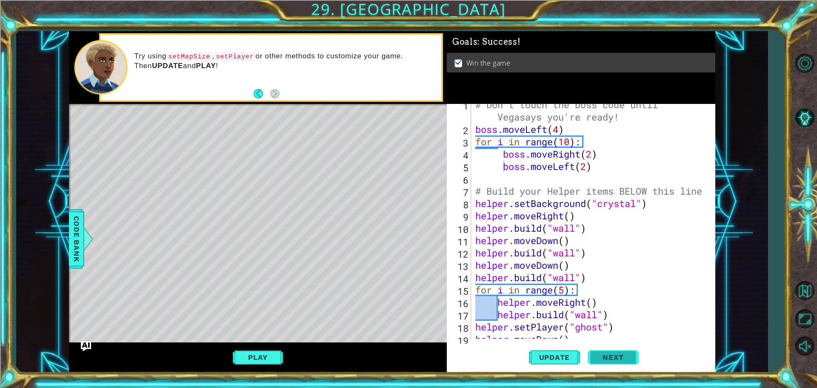
click at [631, 363] on button "Next" at bounding box center [613, 359] width 51 height 27
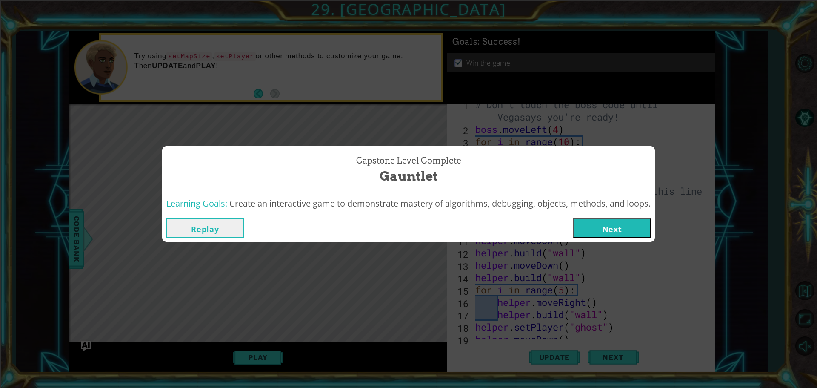
click at [638, 220] on button "Next" at bounding box center [611, 227] width 77 height 19
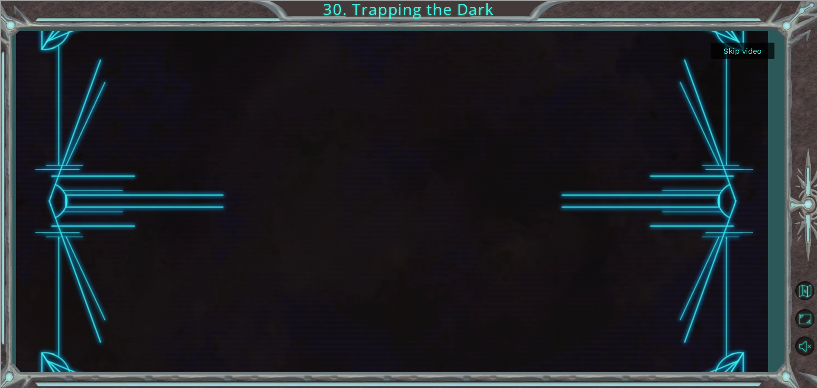
click at [792, 291] on div "Skip video 30. Trapping the Dark" at bounding box center [408, 194] width 817 height 388
click at [803, 289] on button "Back to Map" at bounding box center [805, 290] width 25 height 25
click at [740, 46] on div at bounding box center [392, 201] width 752 height 341
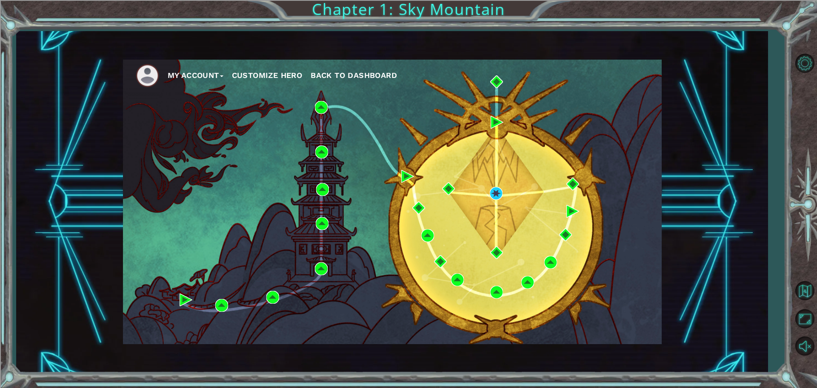
click at [216, 73] on button "My Account" at bounding box center [196, 75] width 56 height 13
click at [146, 76] on img at bounding box center [147, 75] width 23 height 23
click at [199, 74] on button "My Account" at bounding box center [196, 75] width 56 height 13
click at [185, 90] on ul "Account Settings Logout" at bounding box center [206, 100] width 76 height 37
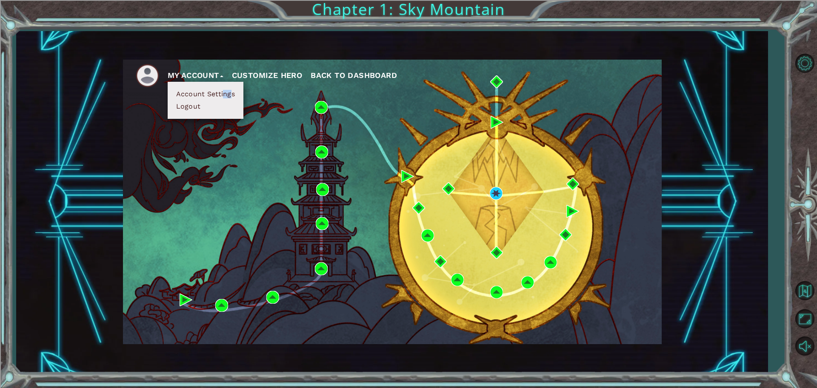
click at [185, 90] on button "Account Settings" at bounding box center [206, 93] width 64 height 9
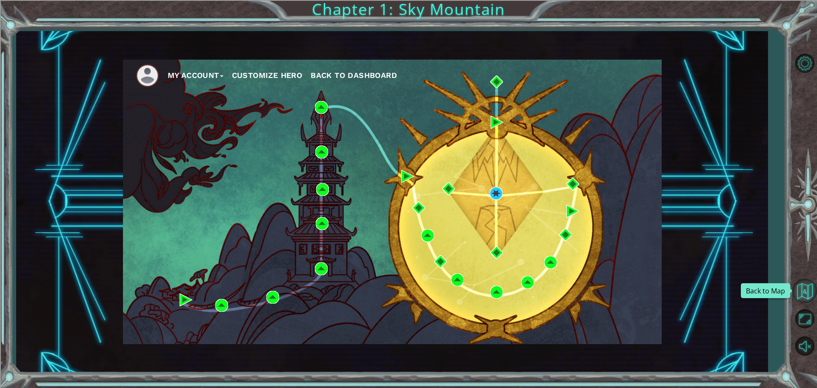
click at [804, 288] on button "Back to Map" at bounding box center [805, 290] width 25 height 25
click at [810, 286] on button "Back to Map" at bounding box center [805, 290] width 25 height 25
click at [357, 76] on span "Back to Dashboard" at bounding box center [354, 75] width 86 height 9
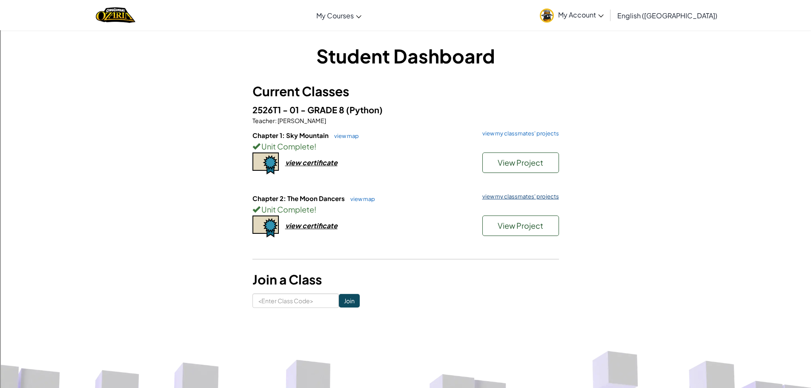
click at [506, 197] on link "view my classmates' projects" at bounding box center [518, 197] width 81 height 6
click at [366, 197] on link "view map" at bounding box center [360, 198] width 29 height 7
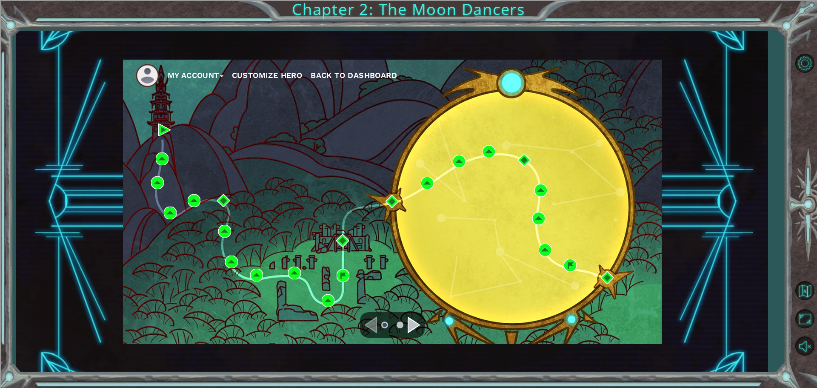
click at [412, 320] on div "Navigate to the next page" at bounding box center [414, 324] width 13 height 17
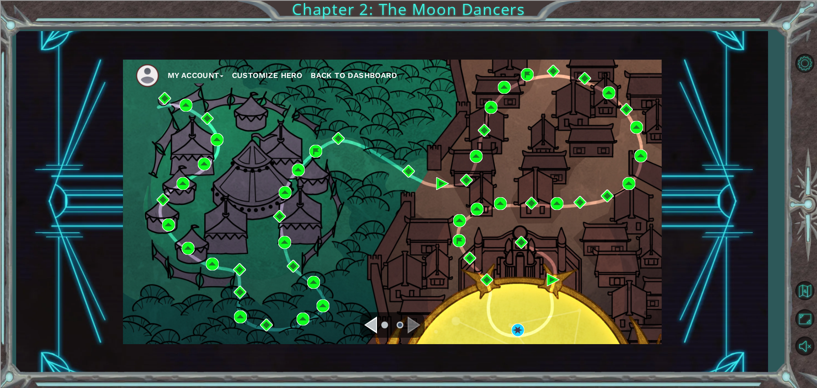
click at [397, 227] on div "My Account Customize Hero Back to Dashboard" at bounding box center [392, 202] width 539 height 284
